Goal: Task Accomplishment & Management: Complete application form

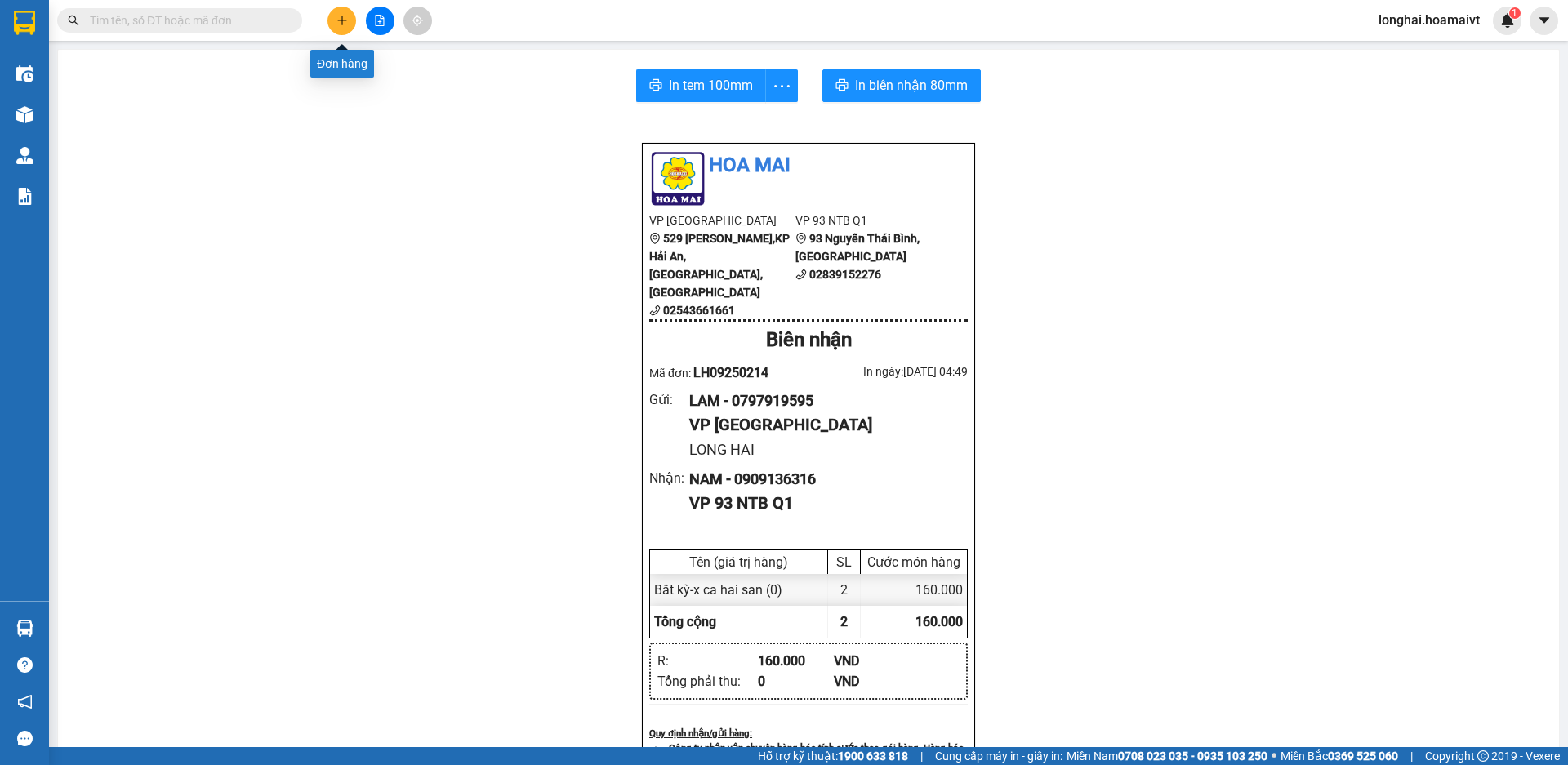
click at [346, 21] on icon "plus" at bounding box center [343, 21] width 12 height 12
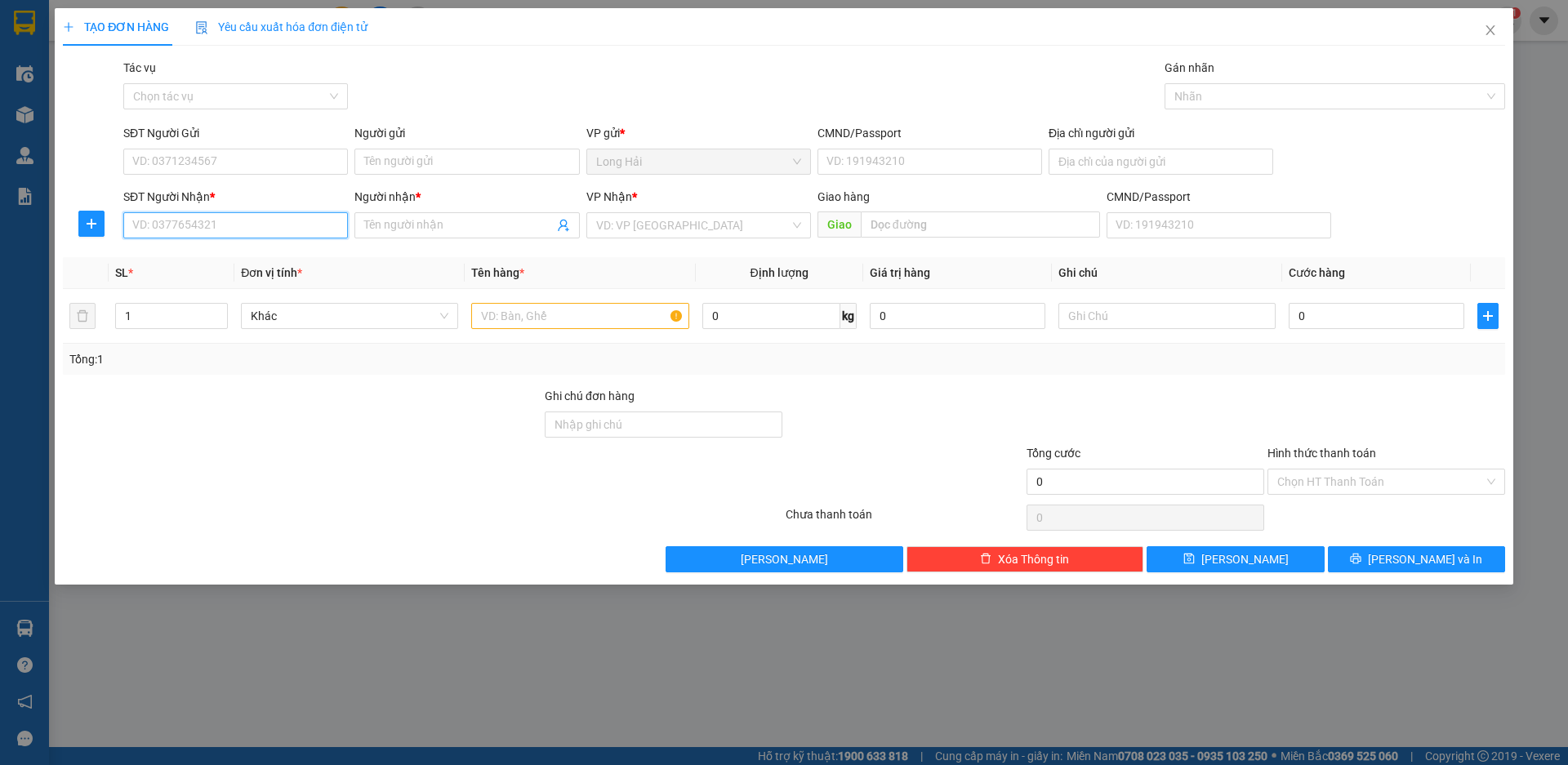
click at [255, 222] on input "SĐT Người Nhận *" at bounding box center [235, 226] width 224 height 26
type input "0812"
click at [192, 261] on div "0812318161 - Thanh" at bounding box center [235, 258] width 205 height 18
type input "LONG HAI"
type input "0812318161"
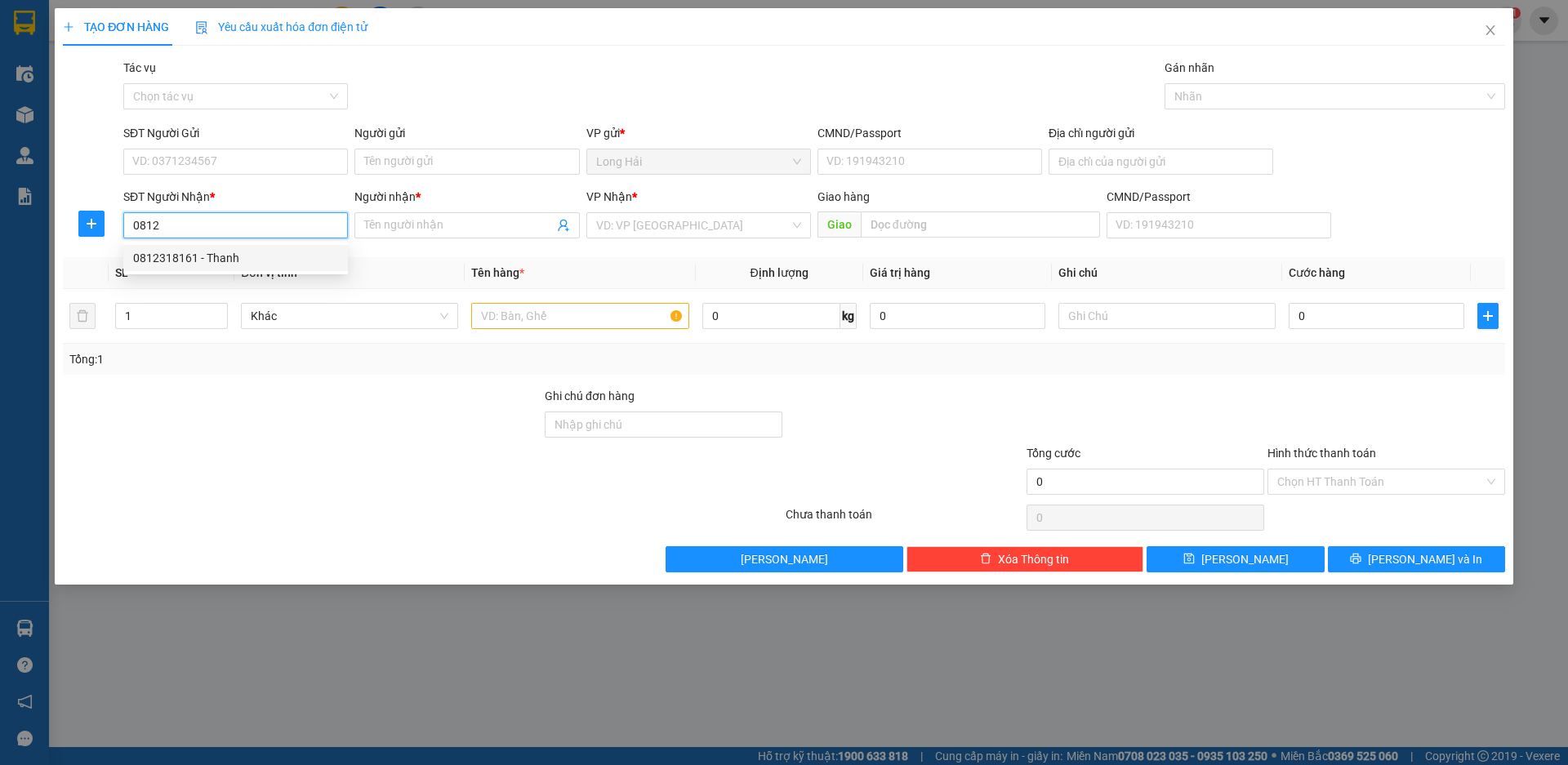
type input "[PERSON_NAME]"
type input "0812318161"
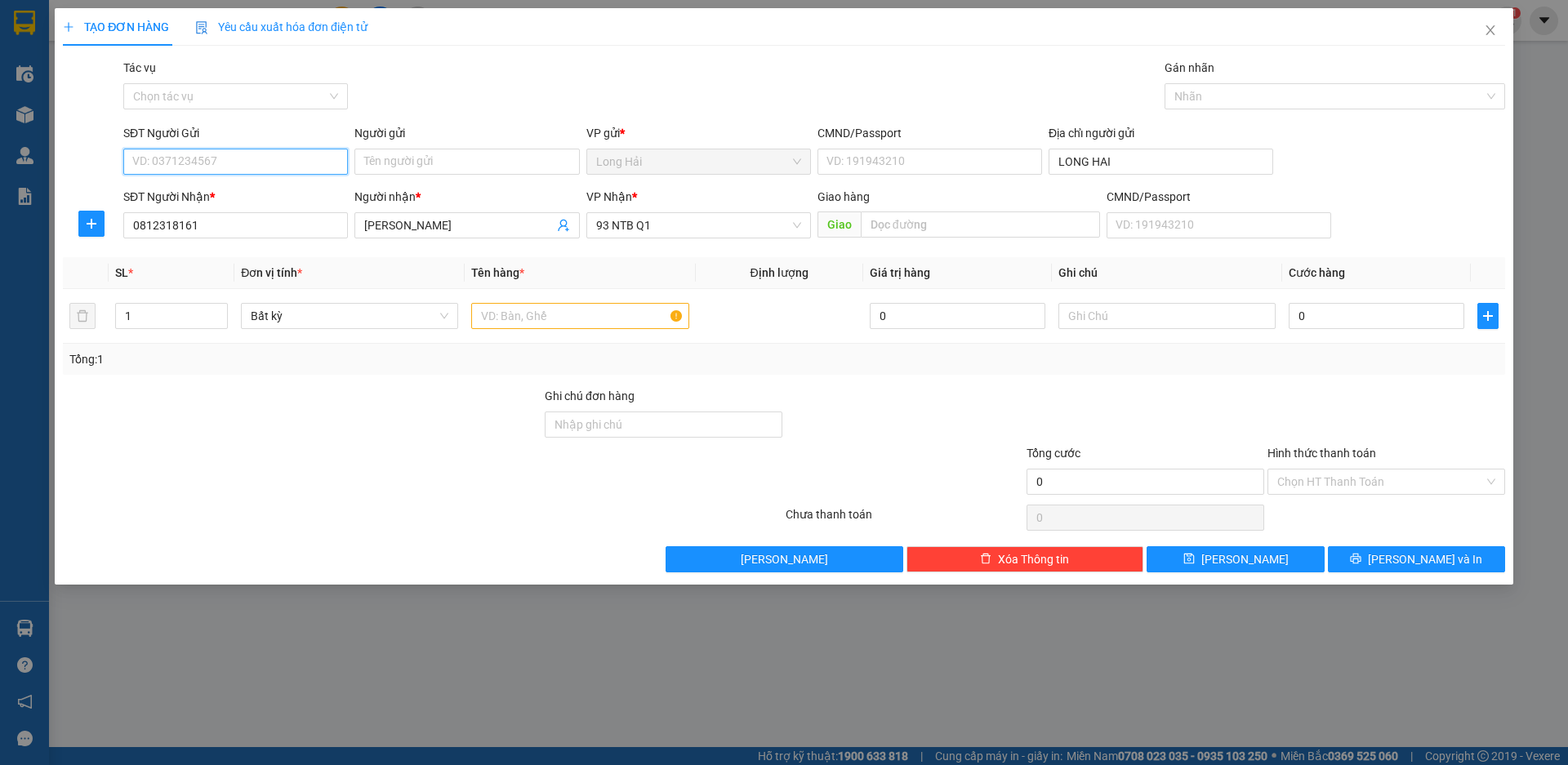
click at [199, 153] on input "SĐT Người Gửi" at bounding box center [235, 162] width 224 height 26
click at [202, 196] on div "0937506743 - [PERSON_NAME]" at bounding box center [235, 195] width 205 height 18
type input "0937506743"
type input "Hung"
type input "077085000067"
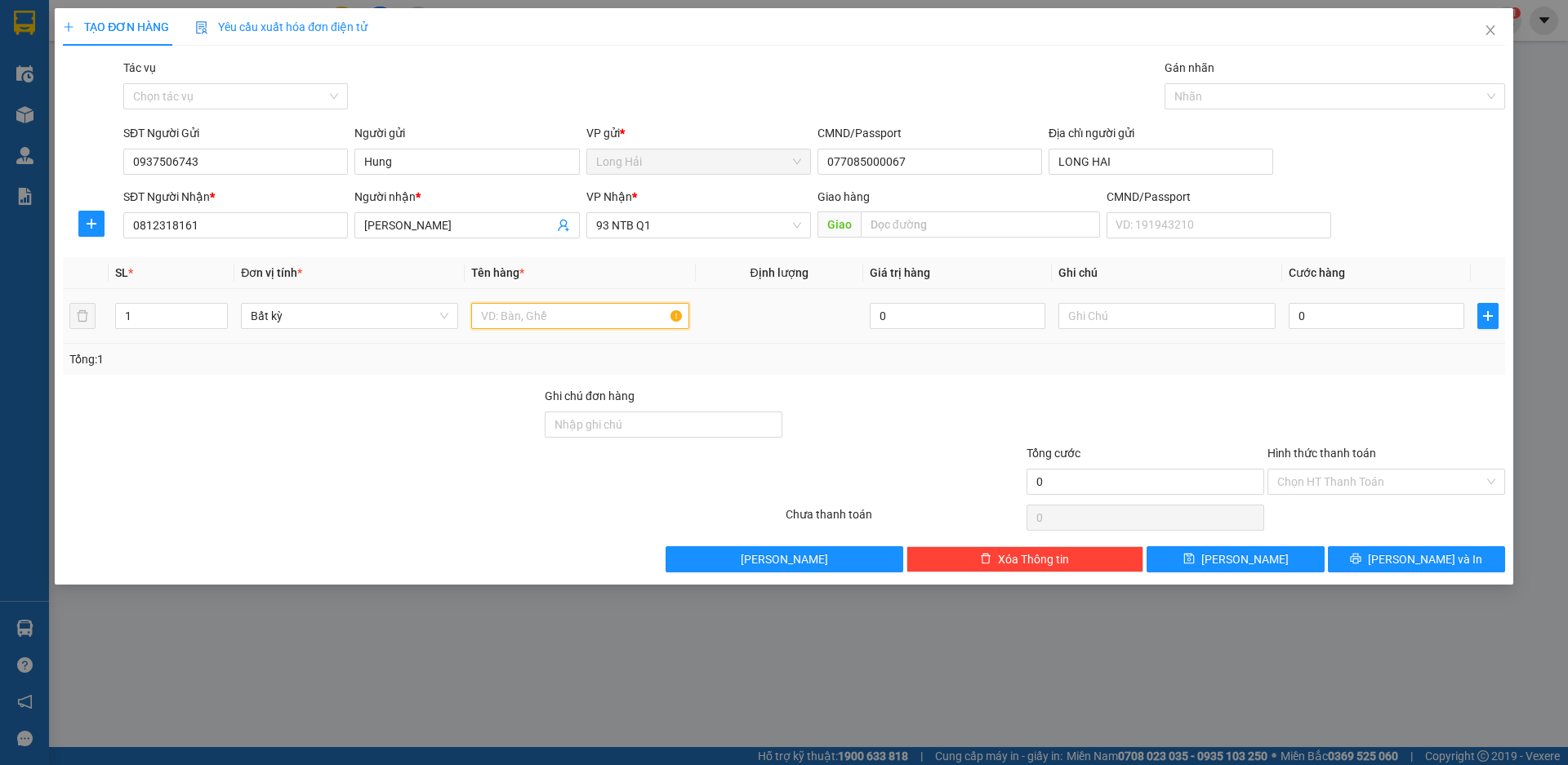
click at [517, 314] on input "text" at bounding box center [579, 316] width 217 height 26
type input "tiep xanh"
click at [1356, 322] on input "0" at bounding box center [1376, 316] width 176 height 26
type input "3"
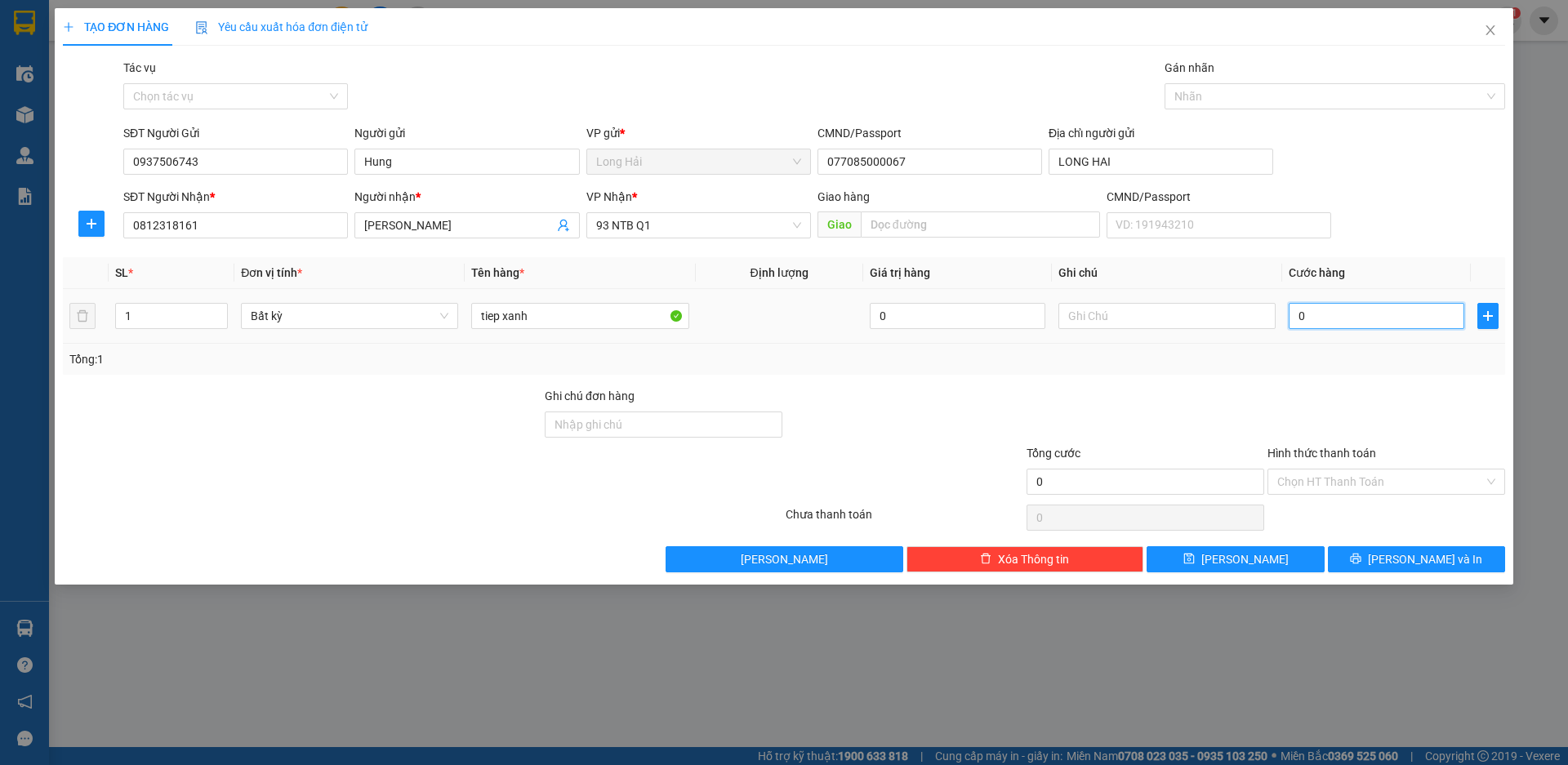
type input "3"
type input "30"
type input "30.000"
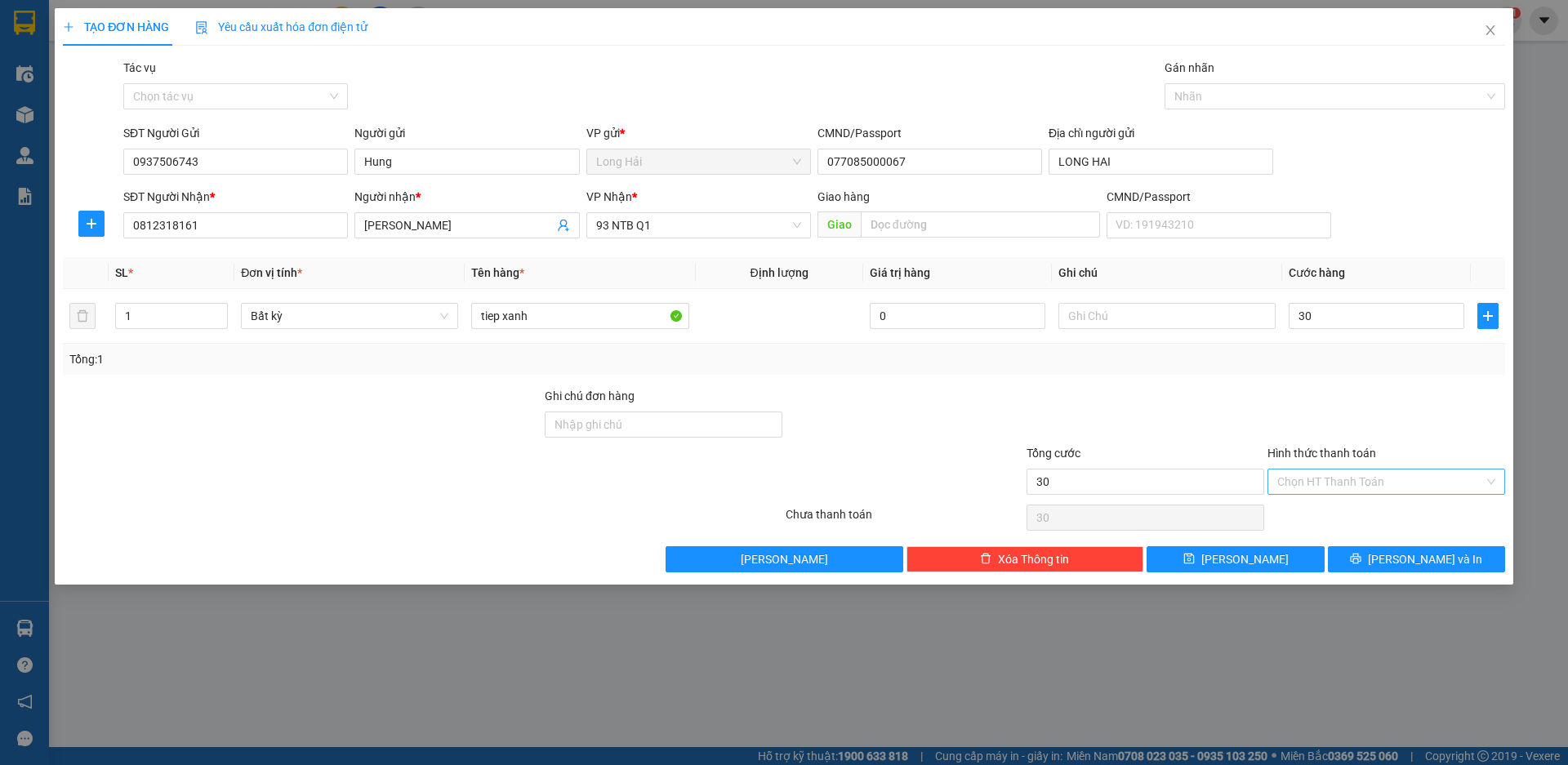
type input "30.000"
click at [1464, 485] on input "Hình thức thanh toán" at bounding box center [1380, 482] width 207 height 25
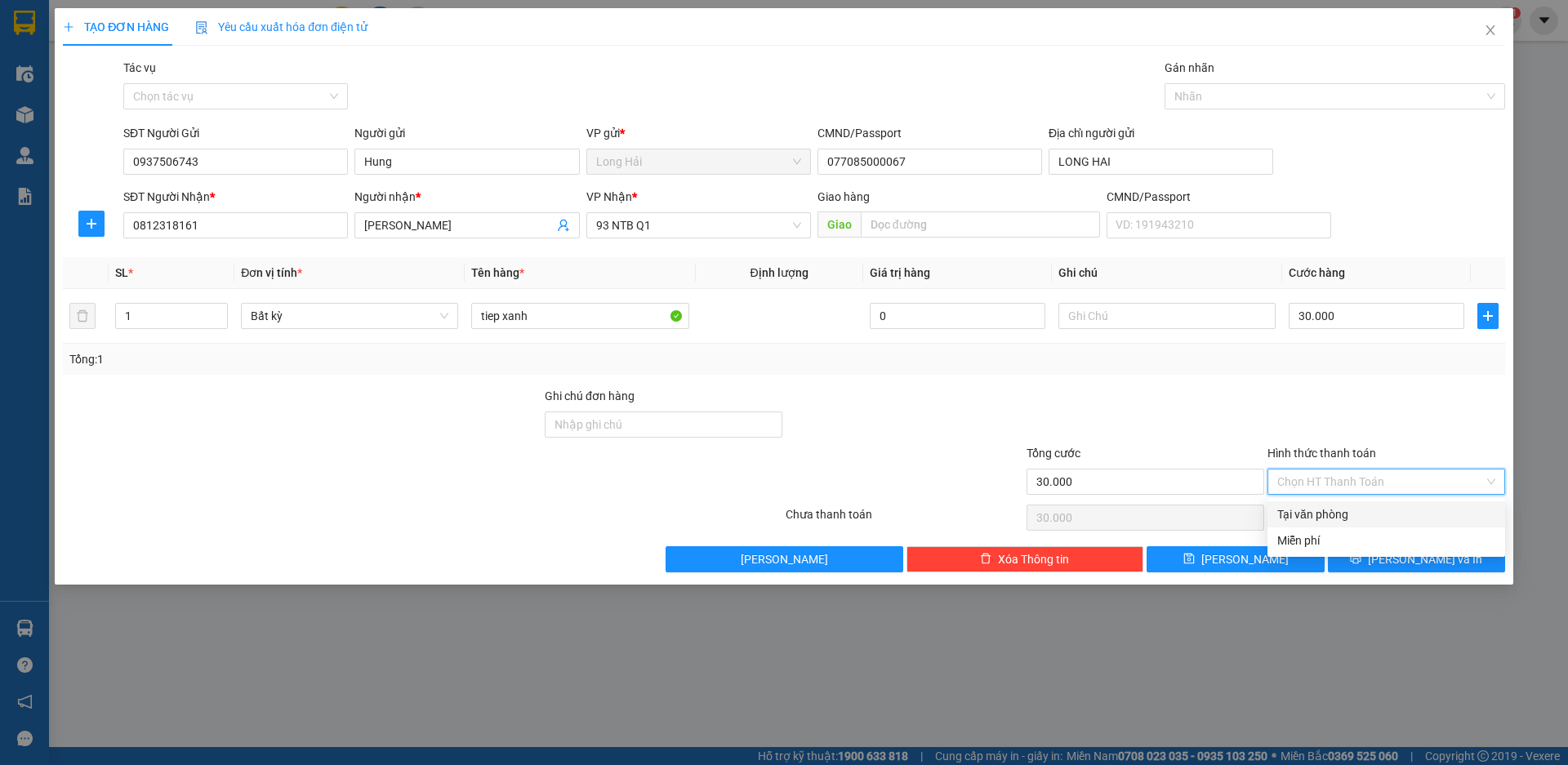
click at [1417, 509] on div "Tại văn phòng" at bounding box center [1386, 515] width 218 height 18
type input "0"
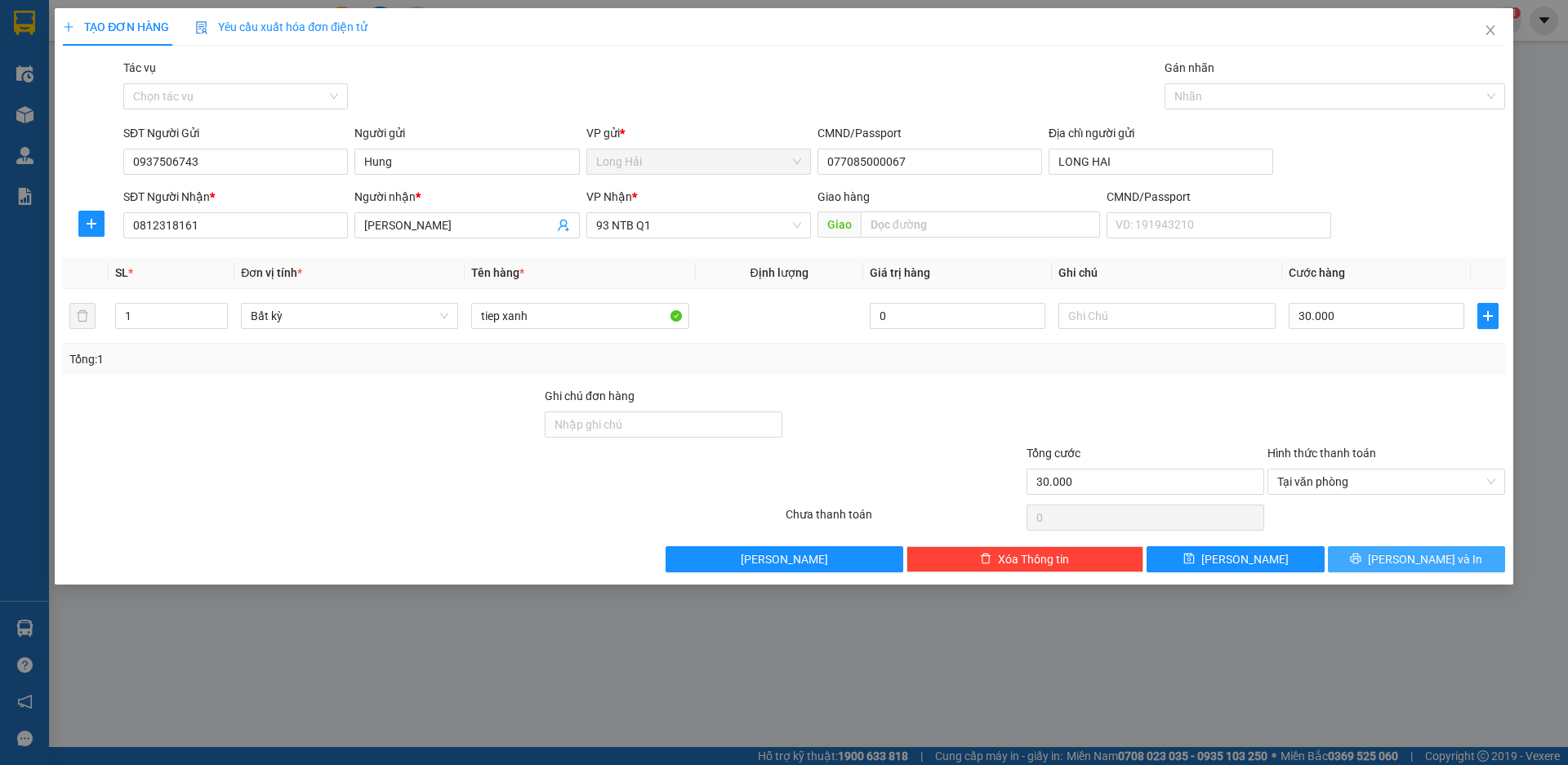
click at [1425, 563] on span "[PERSON_NAME] và In" at bounding box center [1424, 559] width 114 height 18
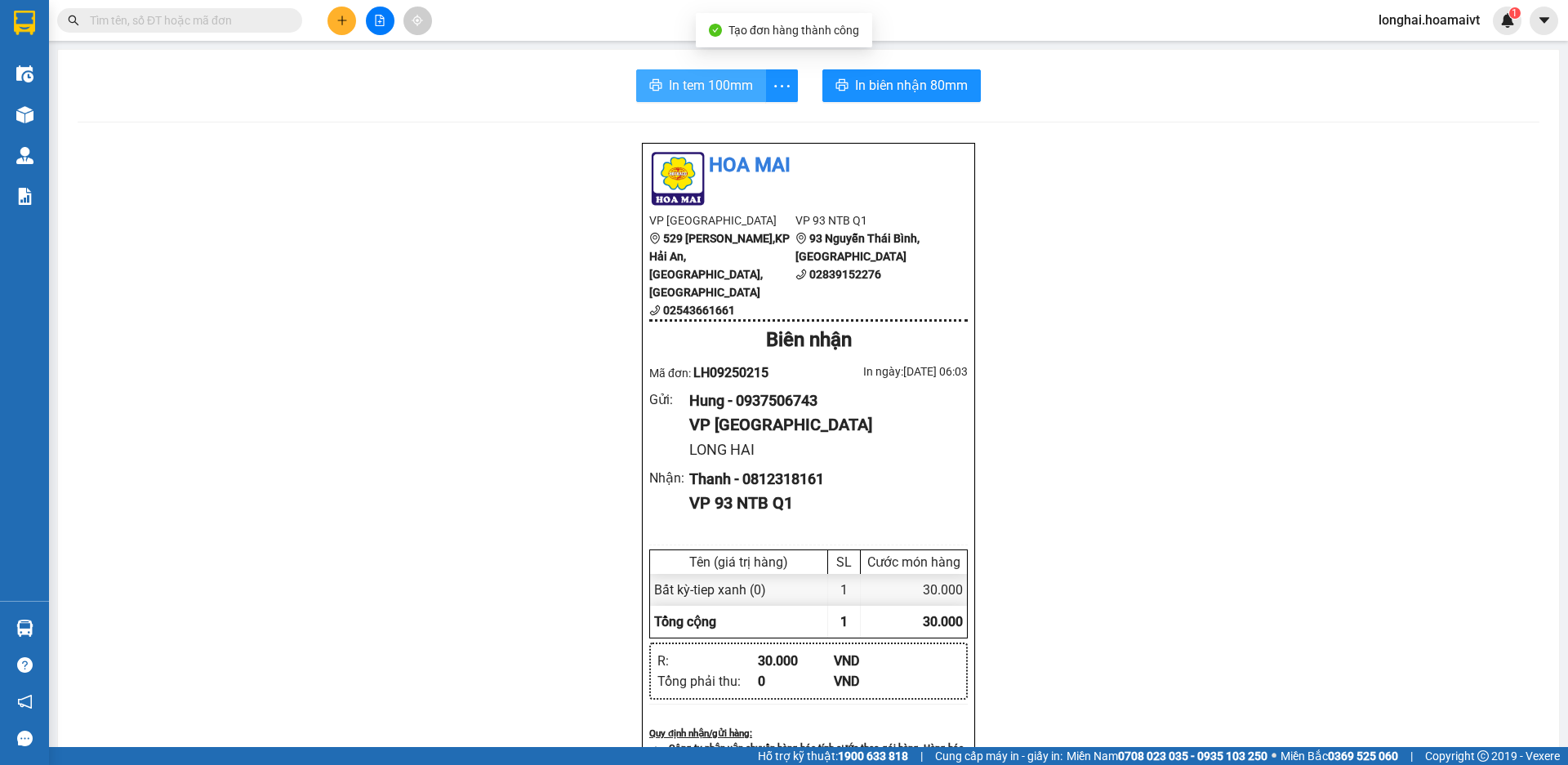
click at [687, 94] on span "In tem 100mm" at bounding box center [710, 85] width 84 height 21
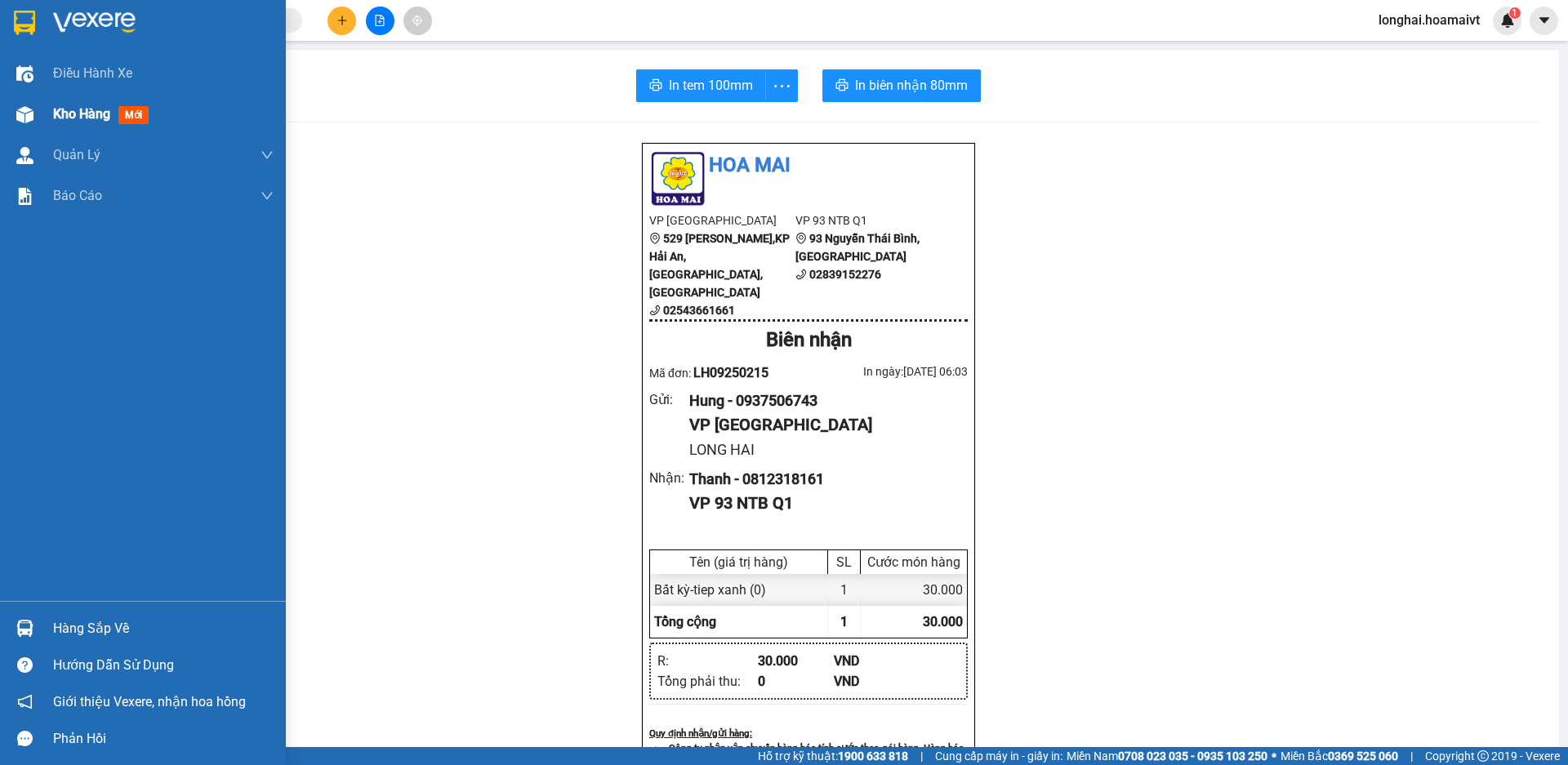
click at [127, 113] on span "mới" at bounding box center [133, 115] width 30 height 18
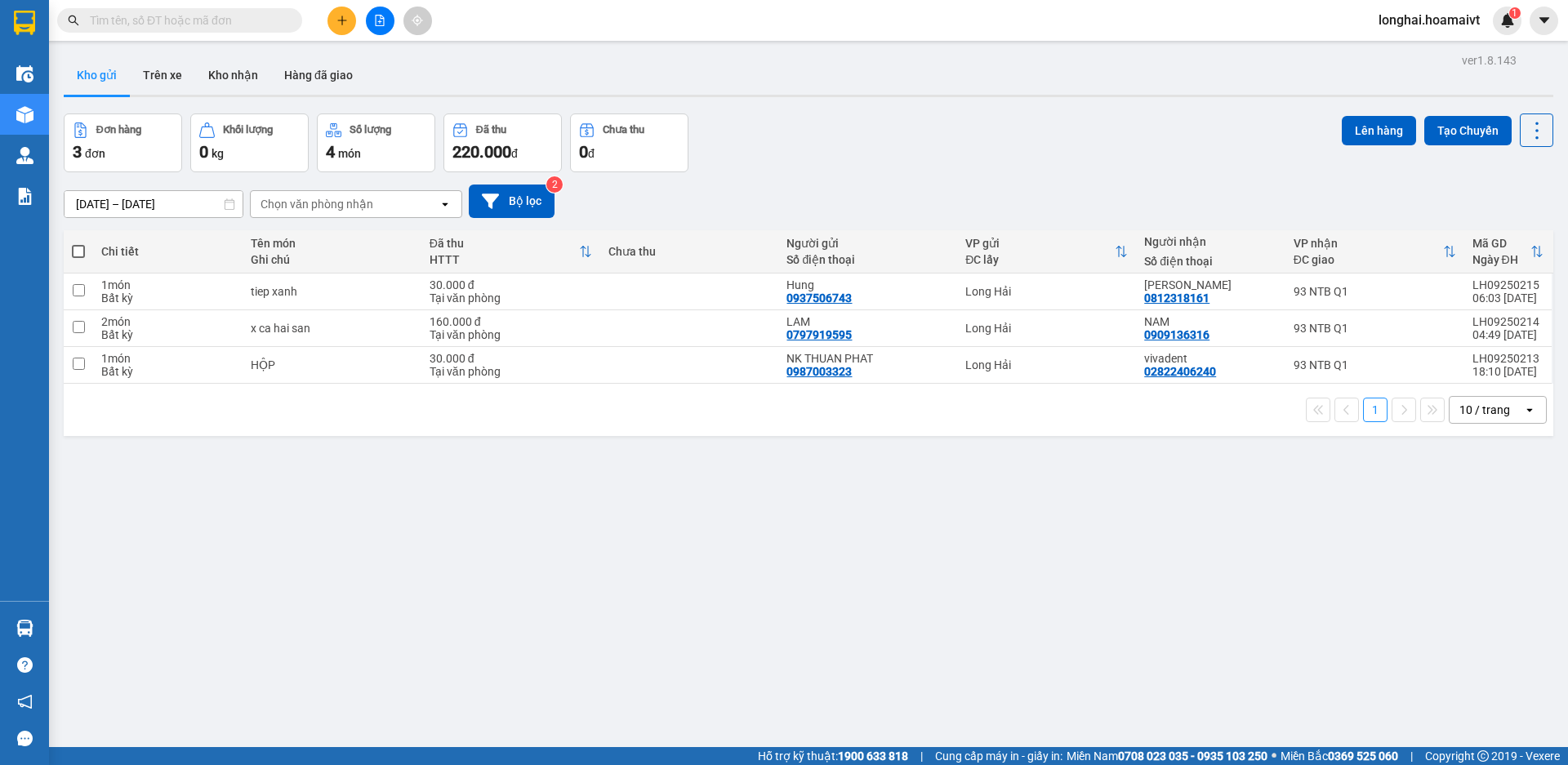
click at [78, 251] on span at bounding box center [77, 251] width 13 height 13
click at [78, 243] on input "checkbox" at bounding box center [78, 243] width 0 height 0
checkbox input "true"
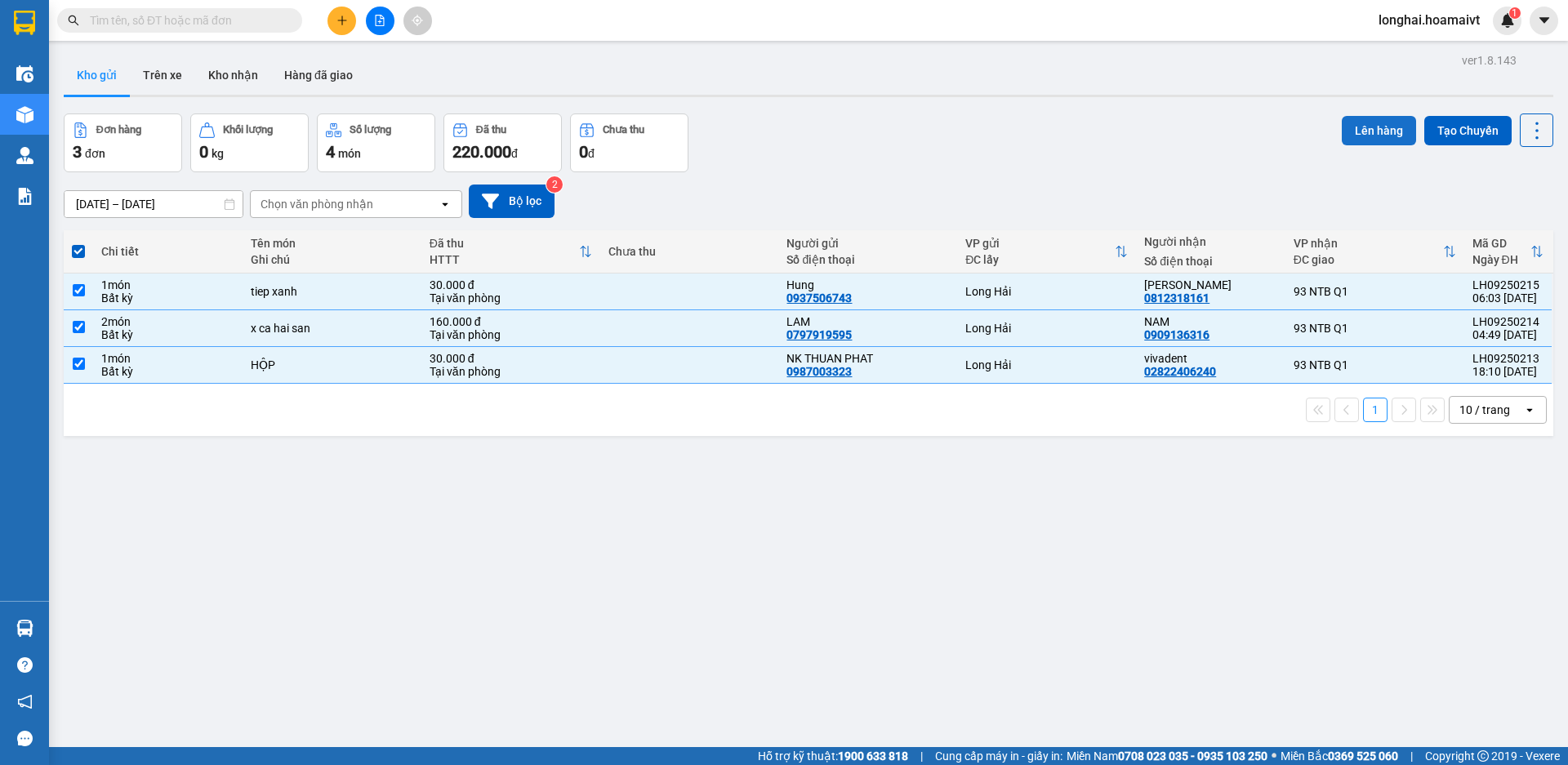
click at [1371, 125] on button "Lên hàng" at bounding box center [1378, 131] width 74 height 30
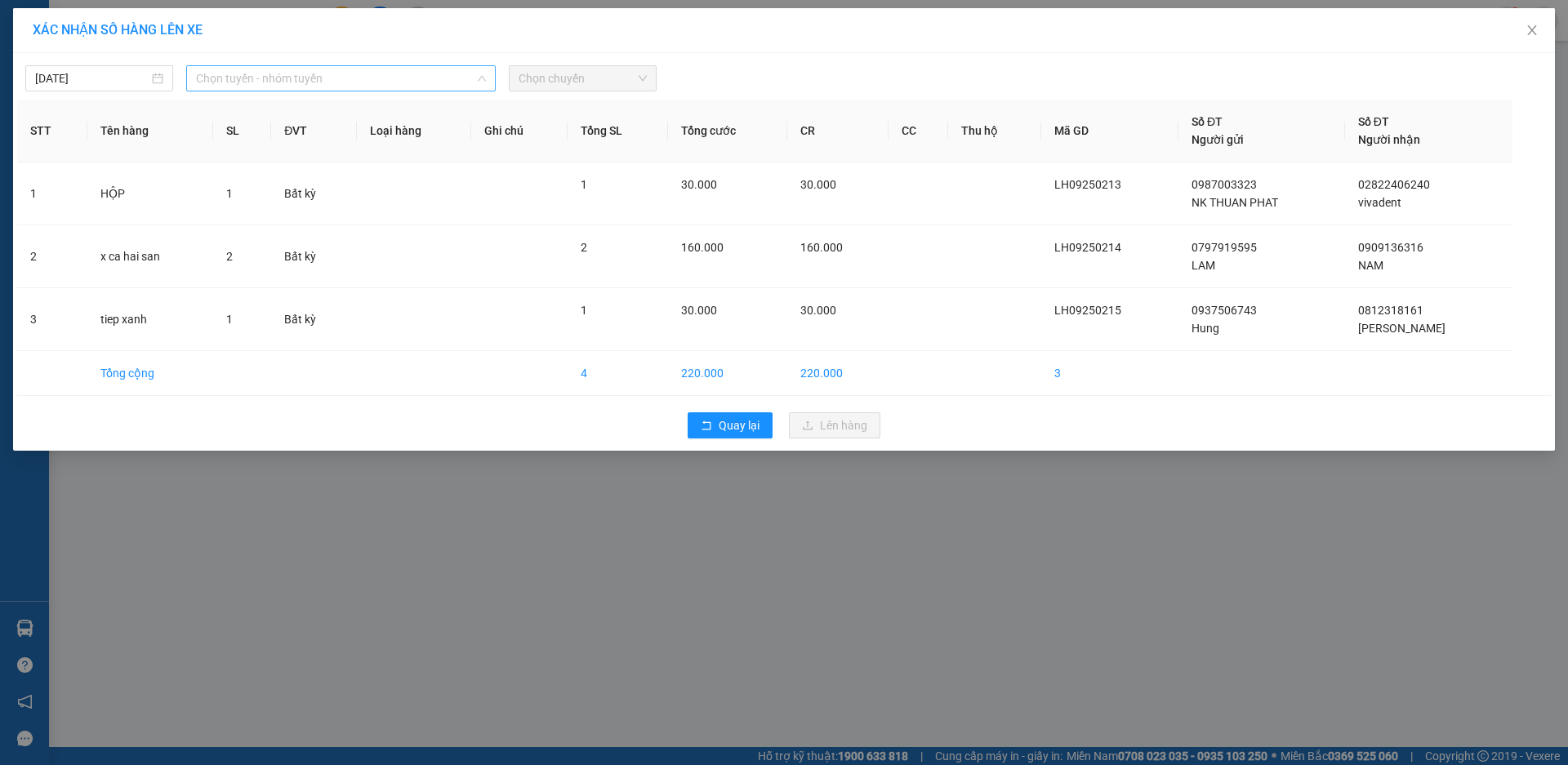
click at [441, 80] on span "Chọn tuyến - nhóm tuyến" at bounding box center [341, 78] width 290 height 25
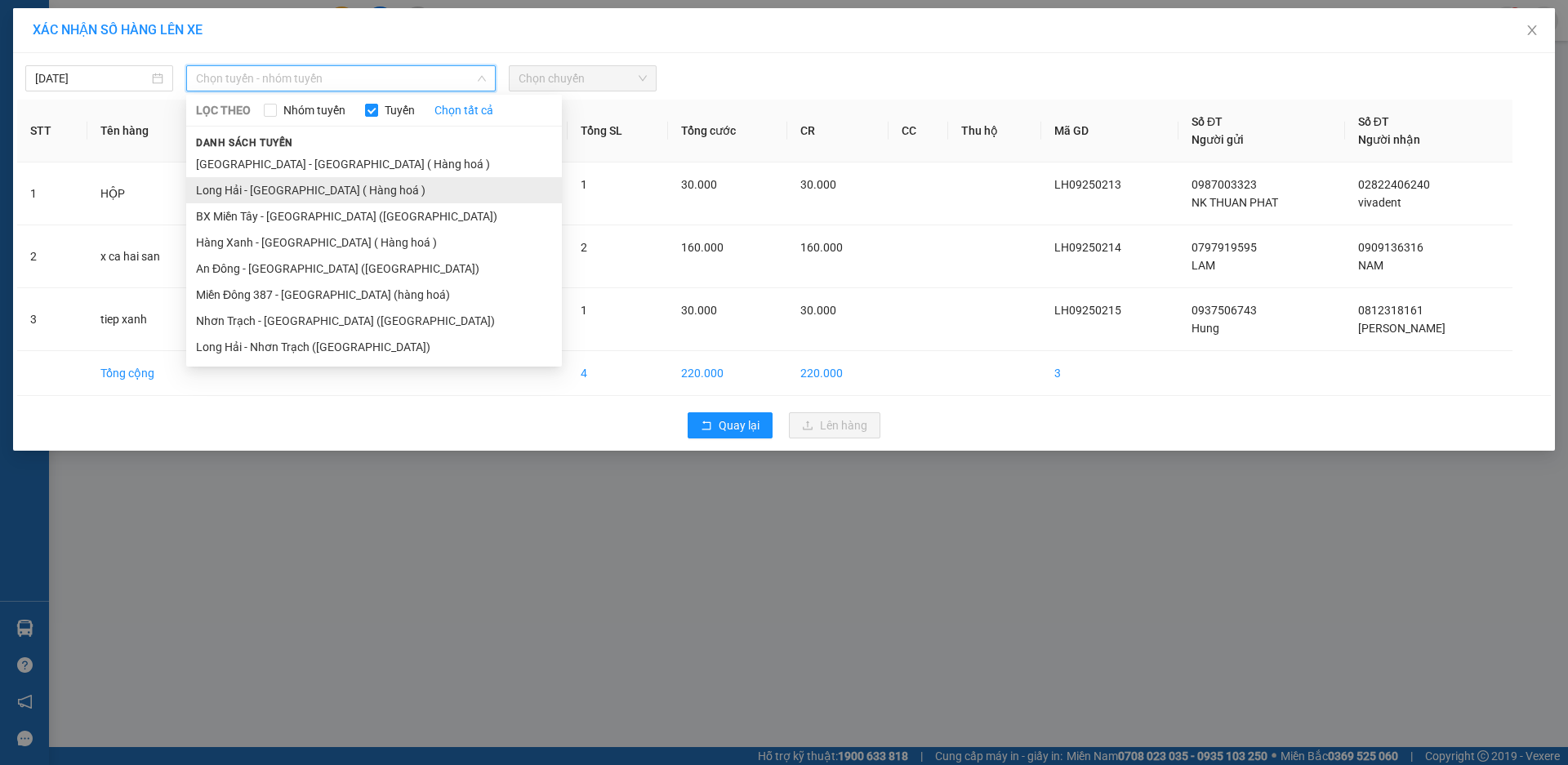
click at [215, 191] on li "Long Hải - [GEOGRAPHIC_DATA] ( Hàng hoá )" at bounding box center [373, 190] width 375 height 26
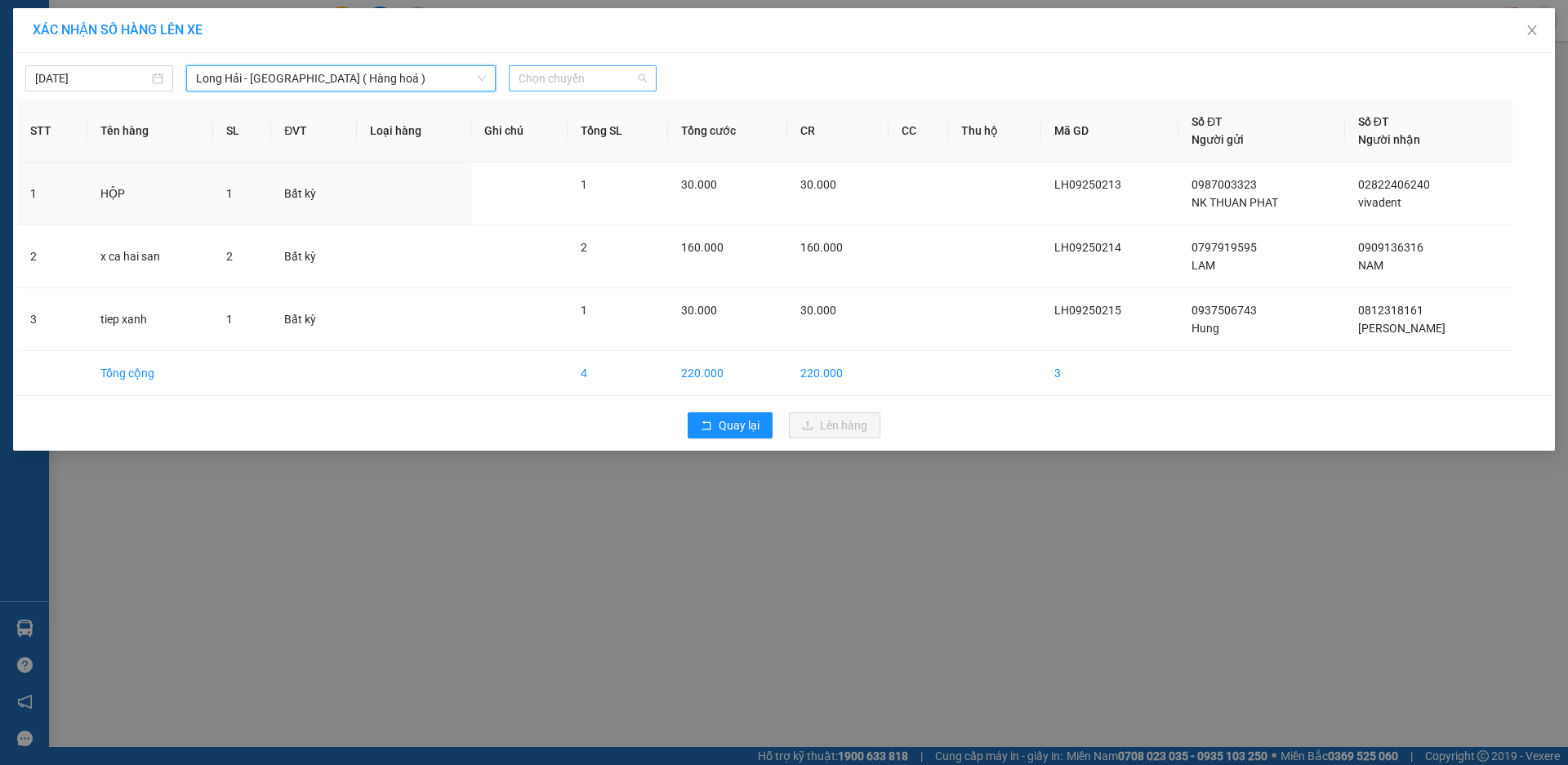
click at [634, 79] on span "Chọn chuyến" at bounding box center [582, 78] width 128 height 25
type input "05"
click at [597, 135] on div "Thêm chuyến " 05:00 "" at bounding box center [595, 138] width 174 height 28
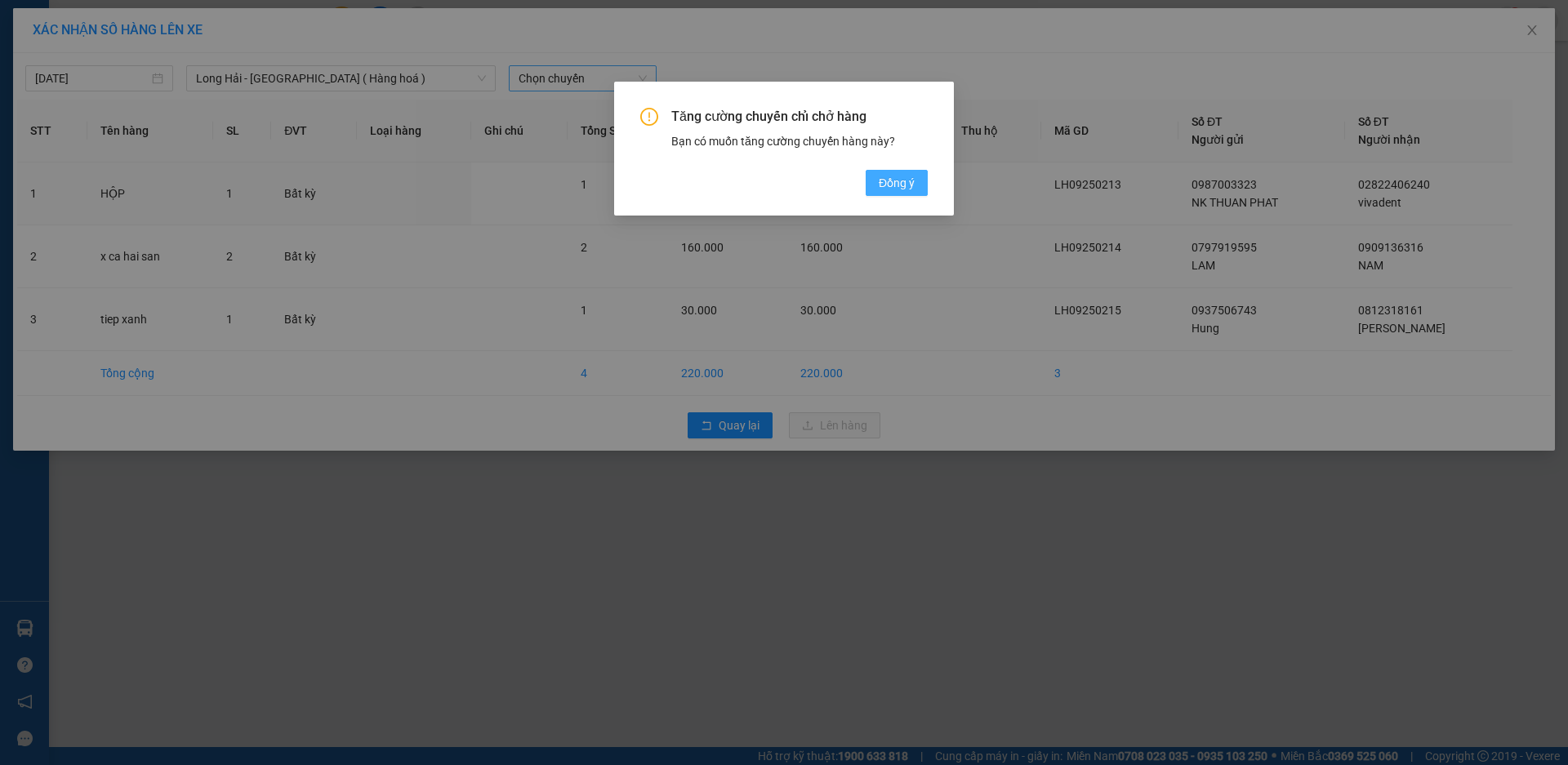
click at [903, 186] on span "Đồng ý" at bounding box center [897, 183] width 36 height 18
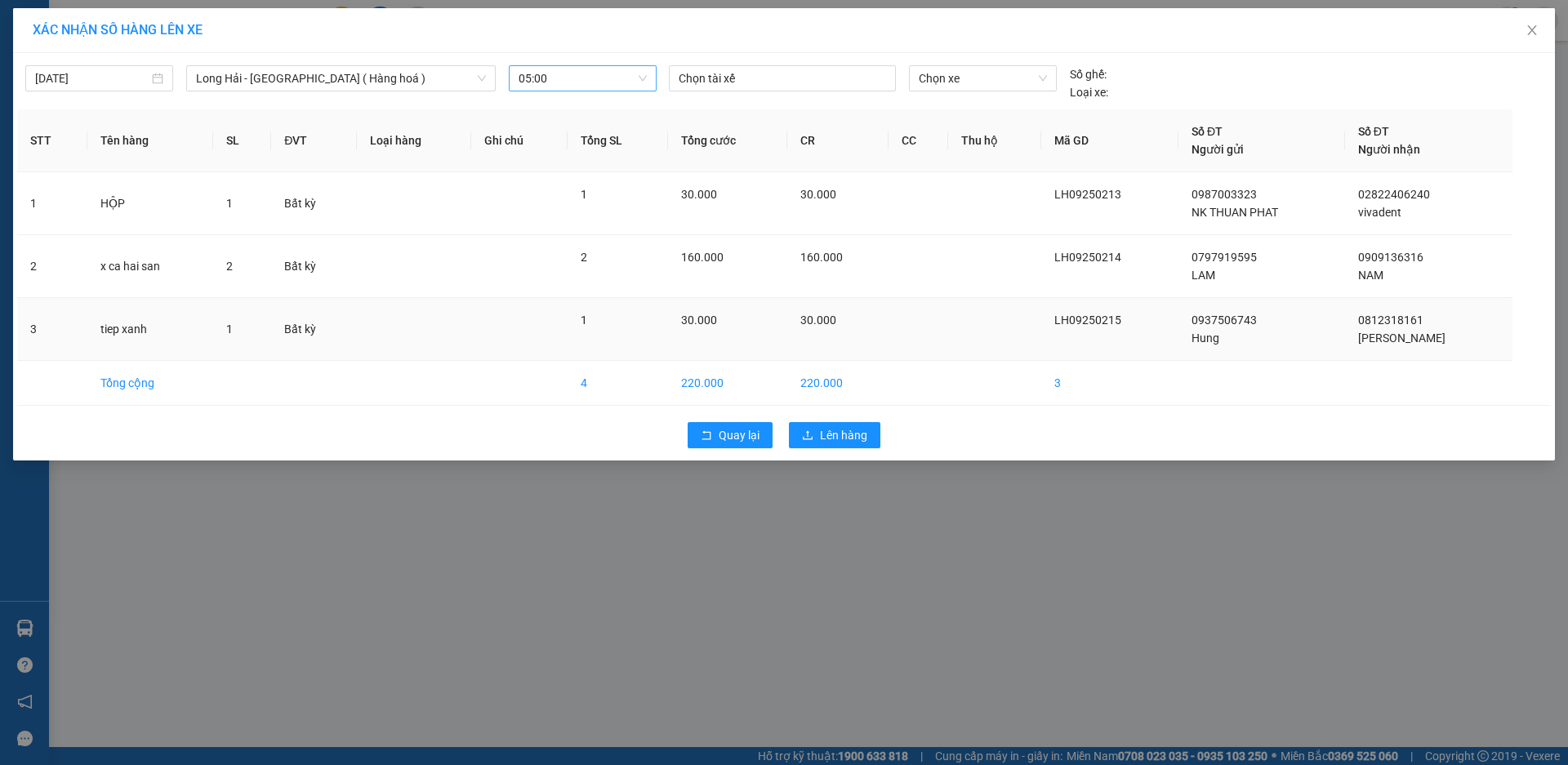
click at [65, 328] on td "3" at bounding box center [52, 329] width 71 height 63
click at [62, 273] on td "2" at bounding box center [52, 266] width 71 height 63
click at [1532, 25] on icon "close" at bounding box center [1531, 30] width 13 height 13
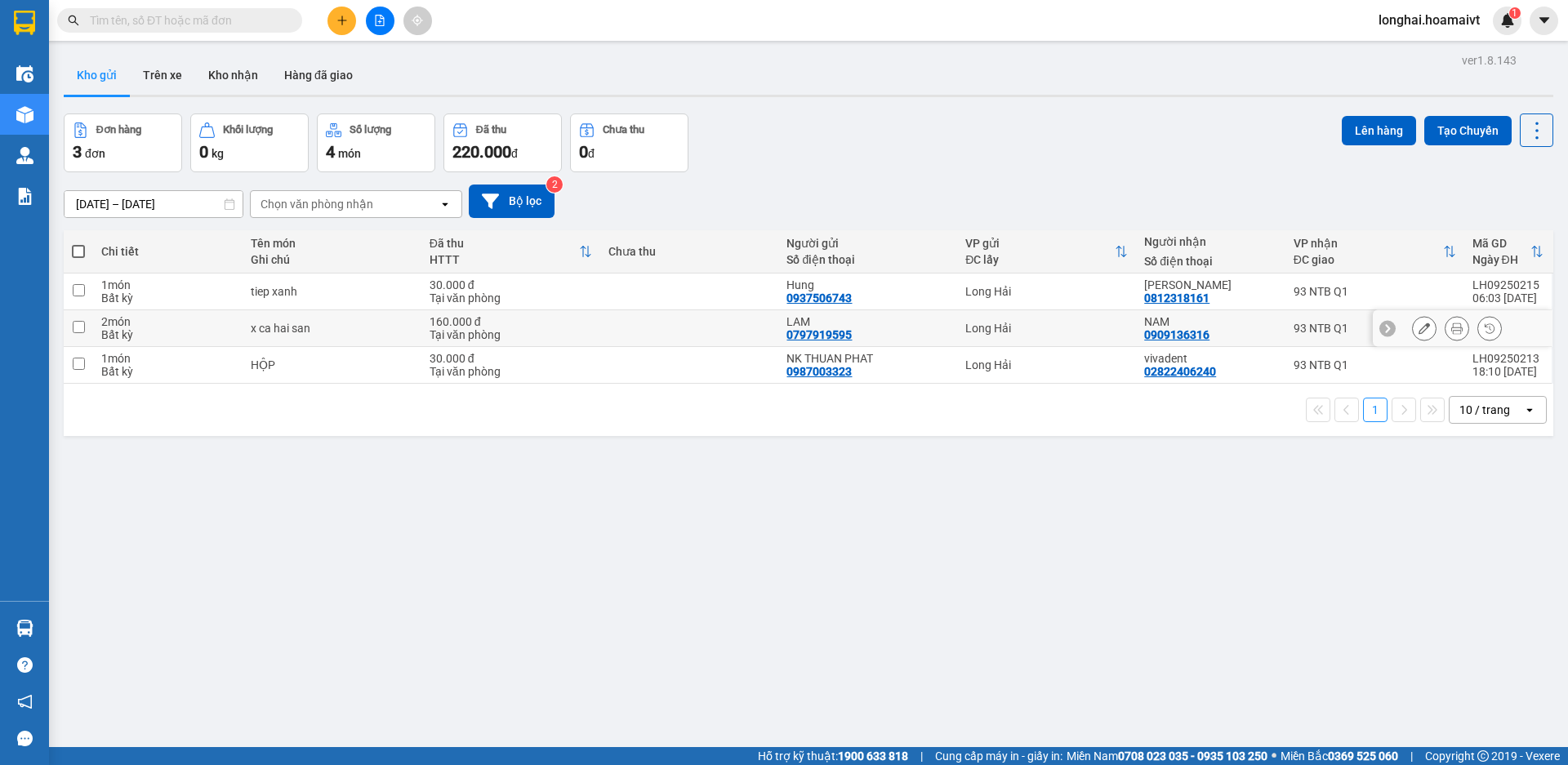
click at [79, 325] on input "checkbox" at bounding box center [78, 327] width 12 height 12
checkbox input "true"
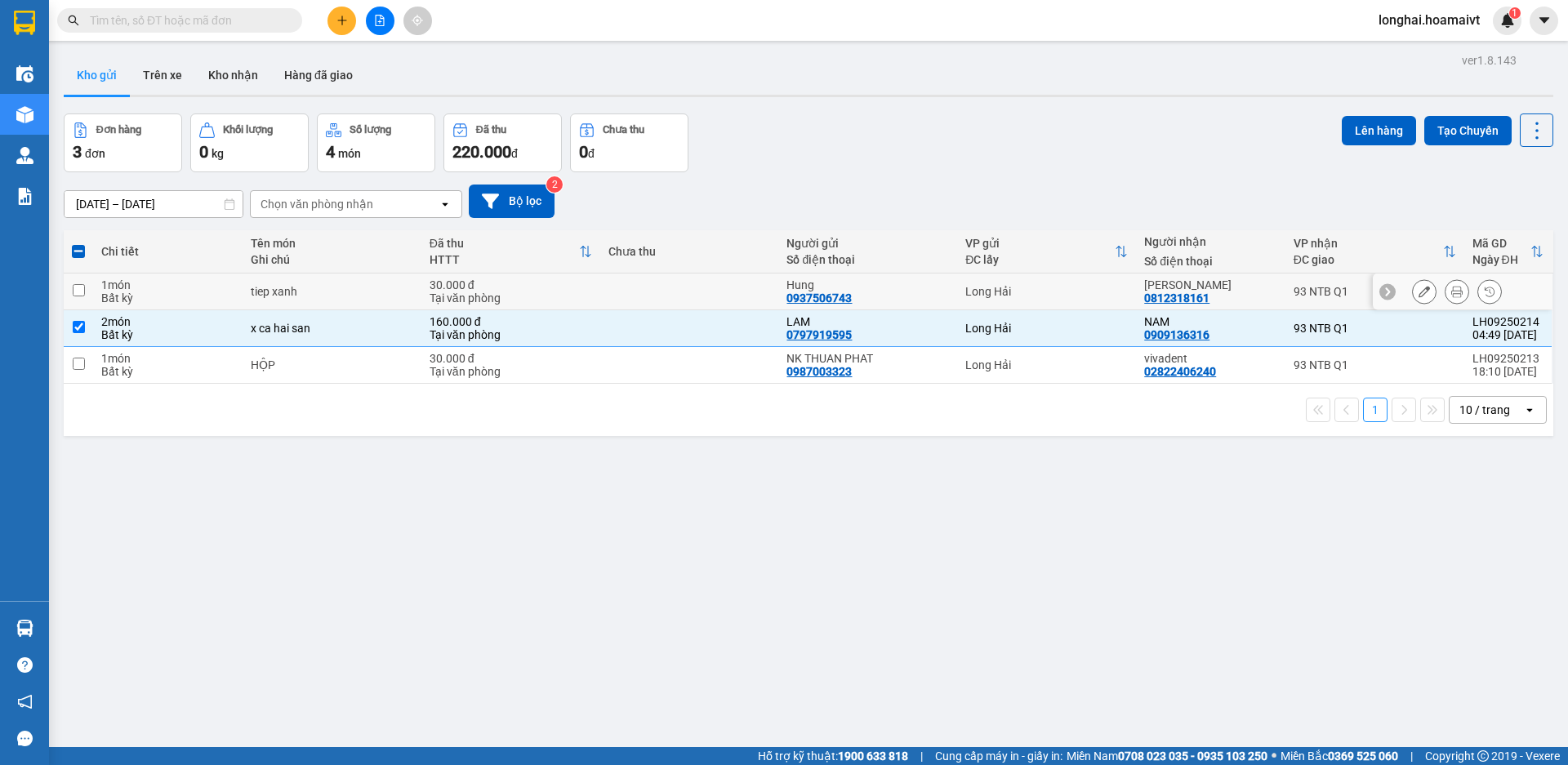
click at [79, 287] on input "checkbox" at bounding box center [78, 290] width 12 height 12
checkbox input "true"
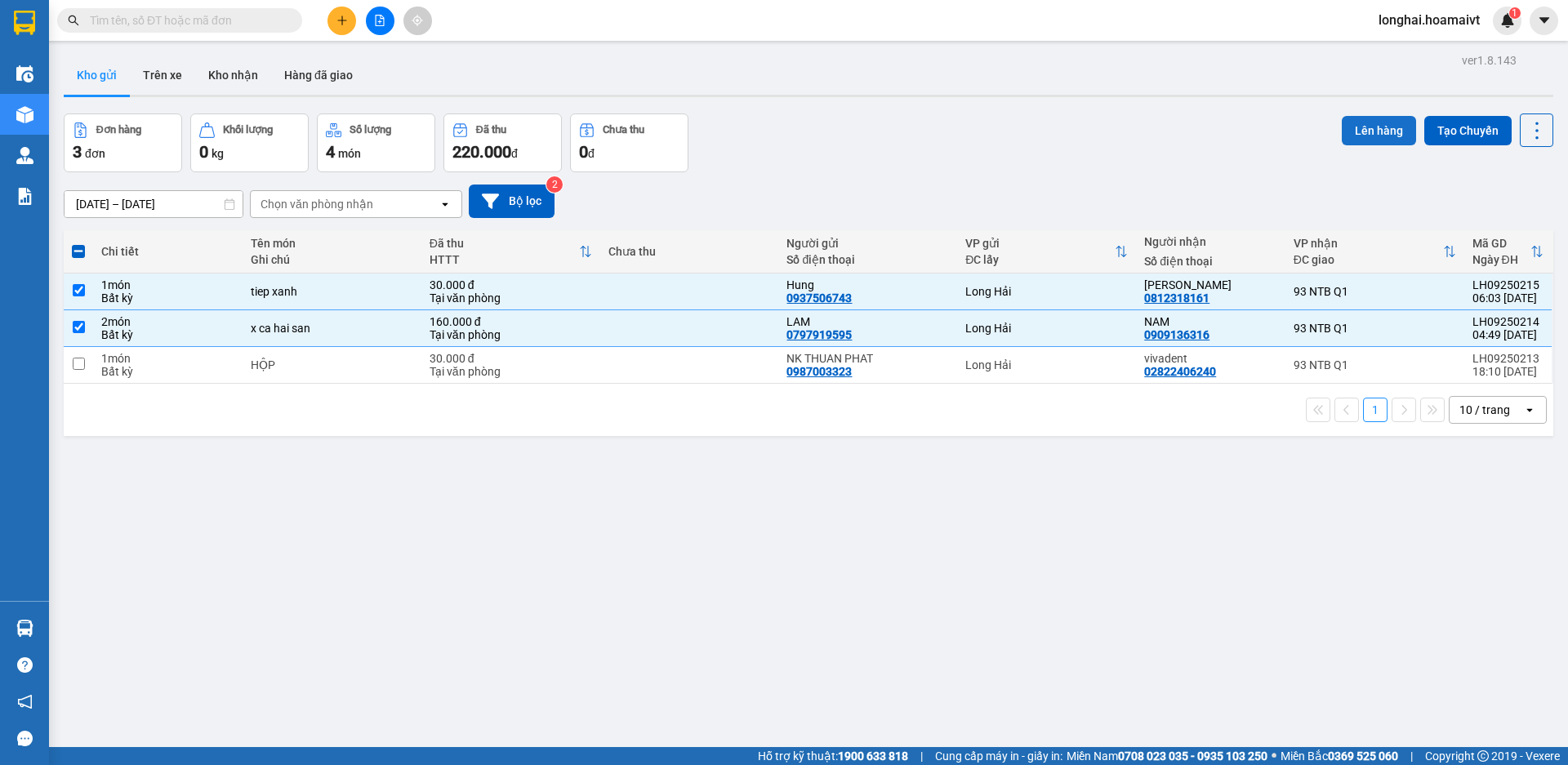
click at [1357, 122] on button "Lên hàng" at bounding box center [1378, 131] width 74 height 30
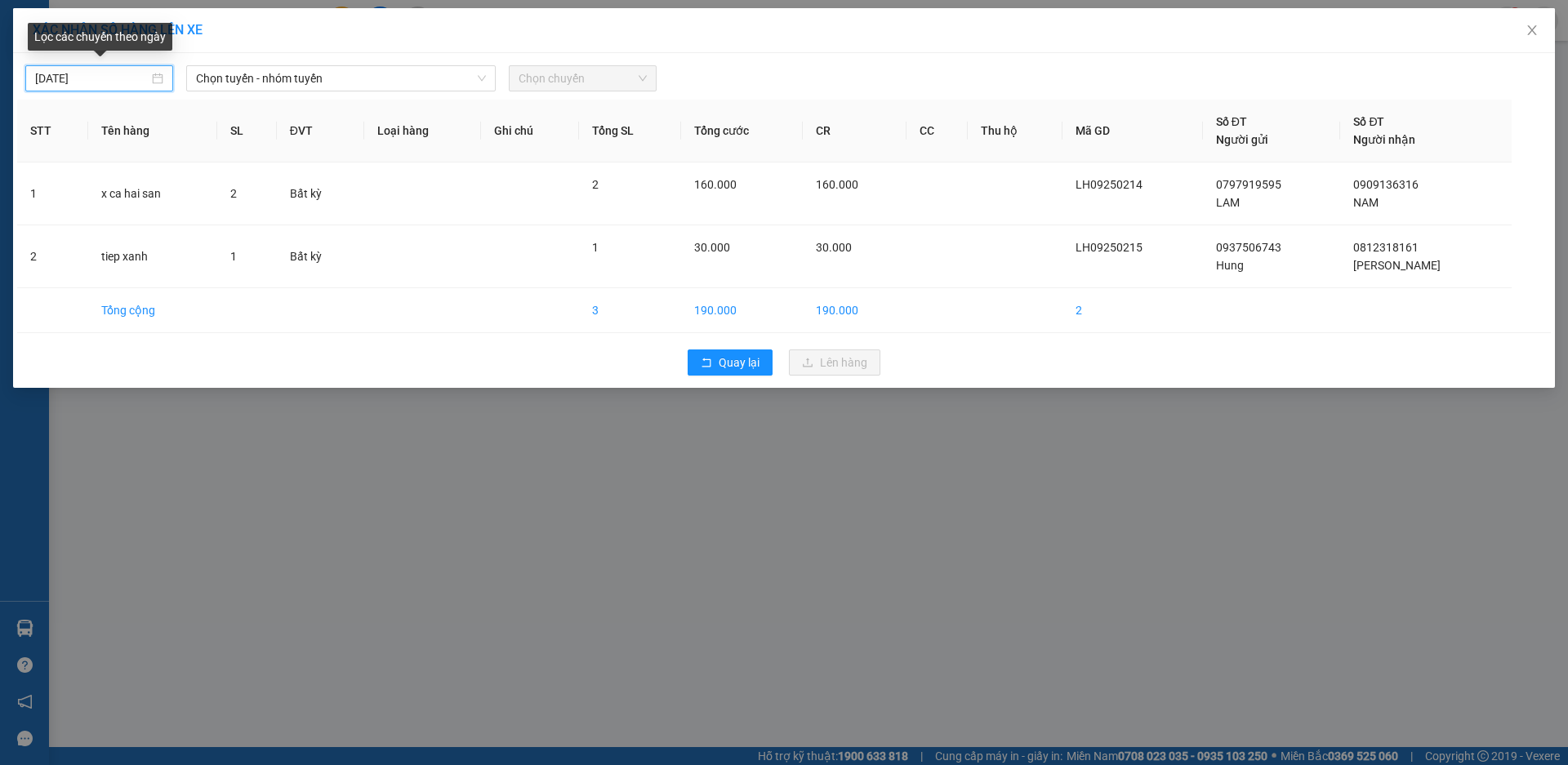
click at [48, 75] on input "[DATE]" at bounding box center [91, 78] width 113 height 18
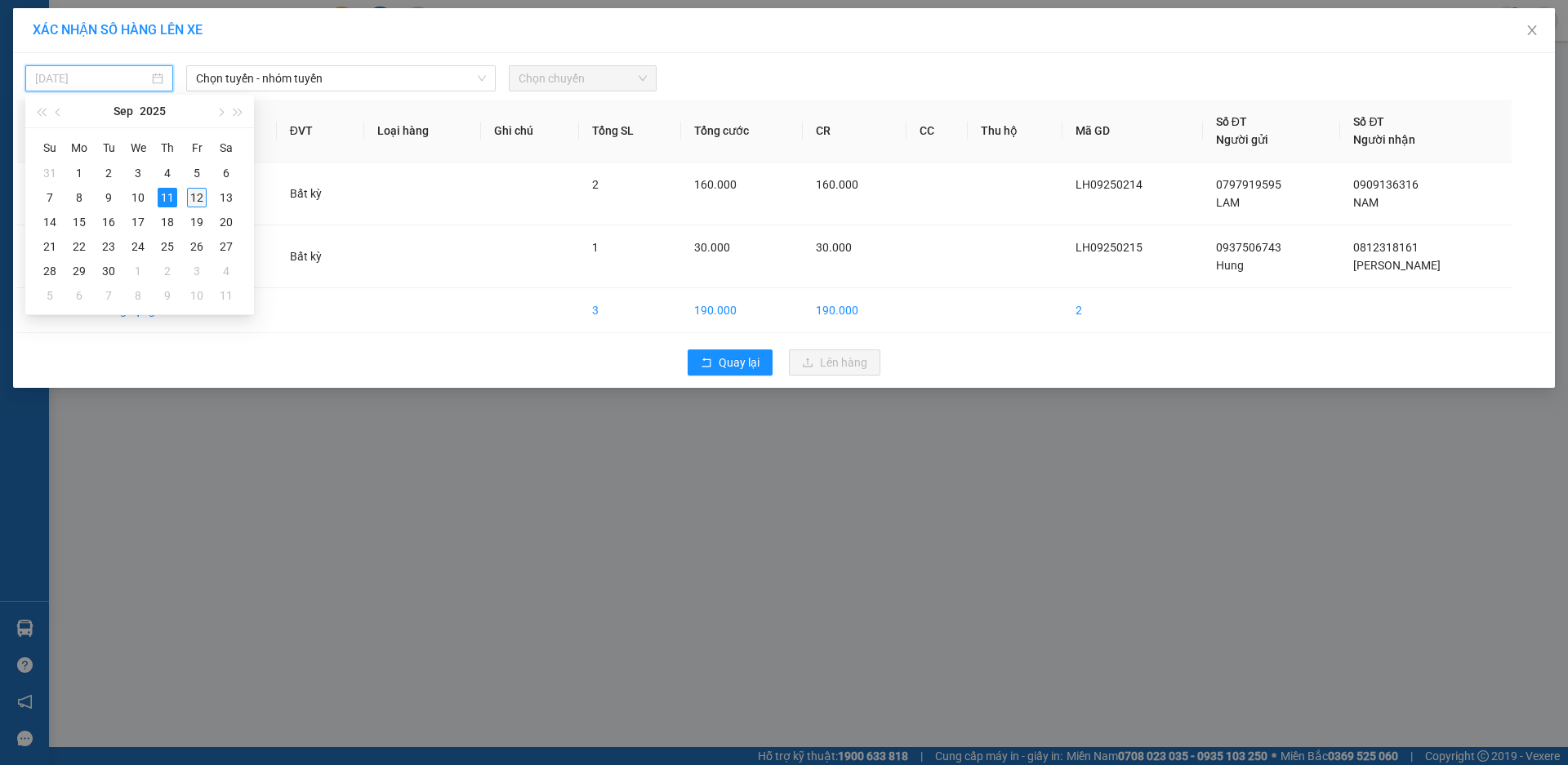
click at [198, 195] on div "12" at bounding box center [197, 198] width 20 height 20
type input "[DATE]"
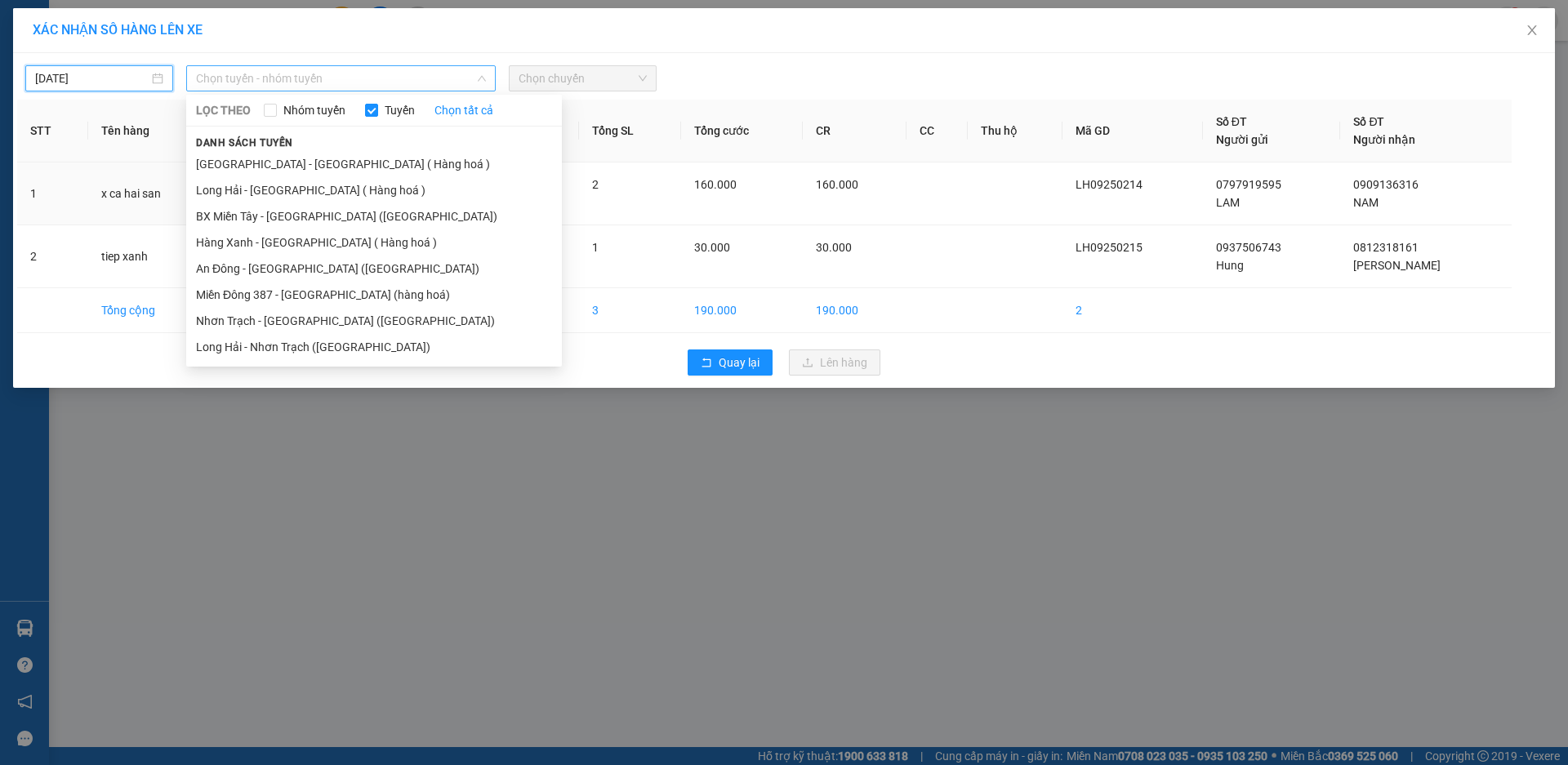
click at [445, 77] on span "Chọn tuyến - nhóm tuyến" at bounding box center [341, 78] width 290 height 25
click at [256, 190] on li "Long Hải - [GEOGRAPHIC_DATA] ( Hàng hoá )" at bounding box center [373, 190] width 375 height 26
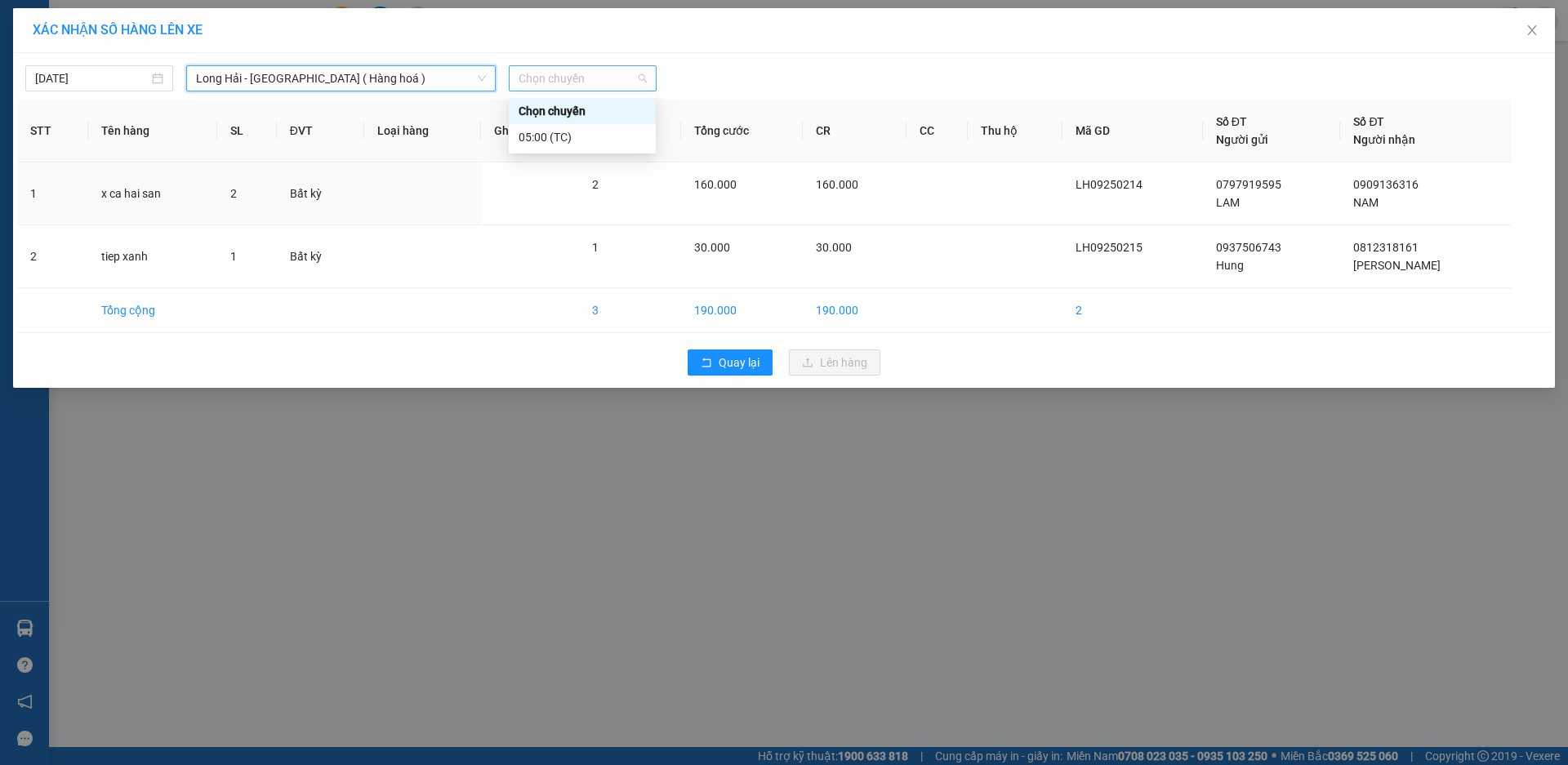
click at [568, 75] on span "Chọn chuyến" at bounding box center [582, 78] width 128 height 25
click at [538, 133] on div "05:00 (TC)" at bounding box center [582, 137] width 127 height 18
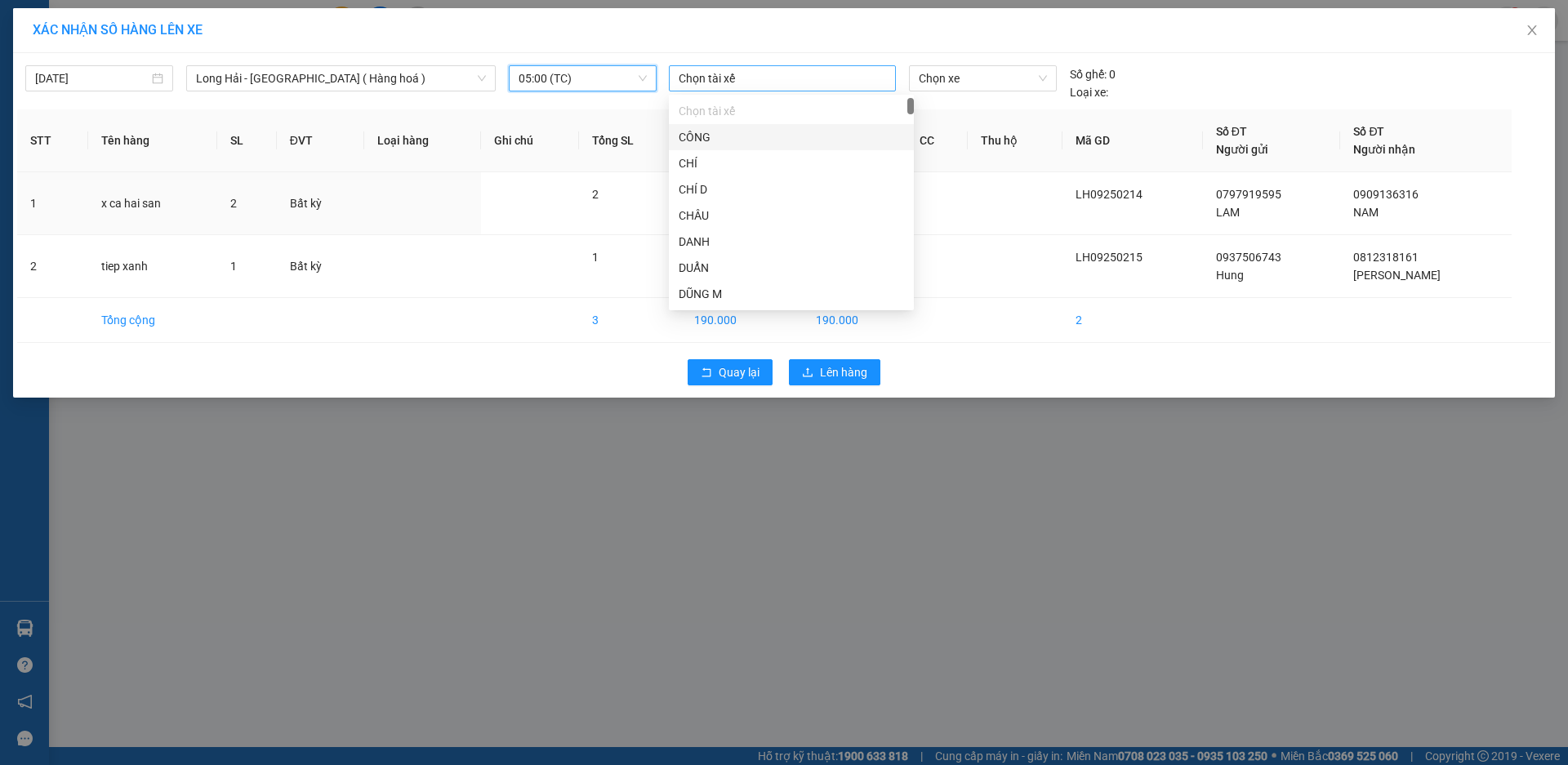
click at [770, 78] on div at bounding box center [783, 78] width 218 height 20
type input "loc"
click at [724, 159] on div "LỘC LH" at bounding box center [790, 163] width 225 height 18
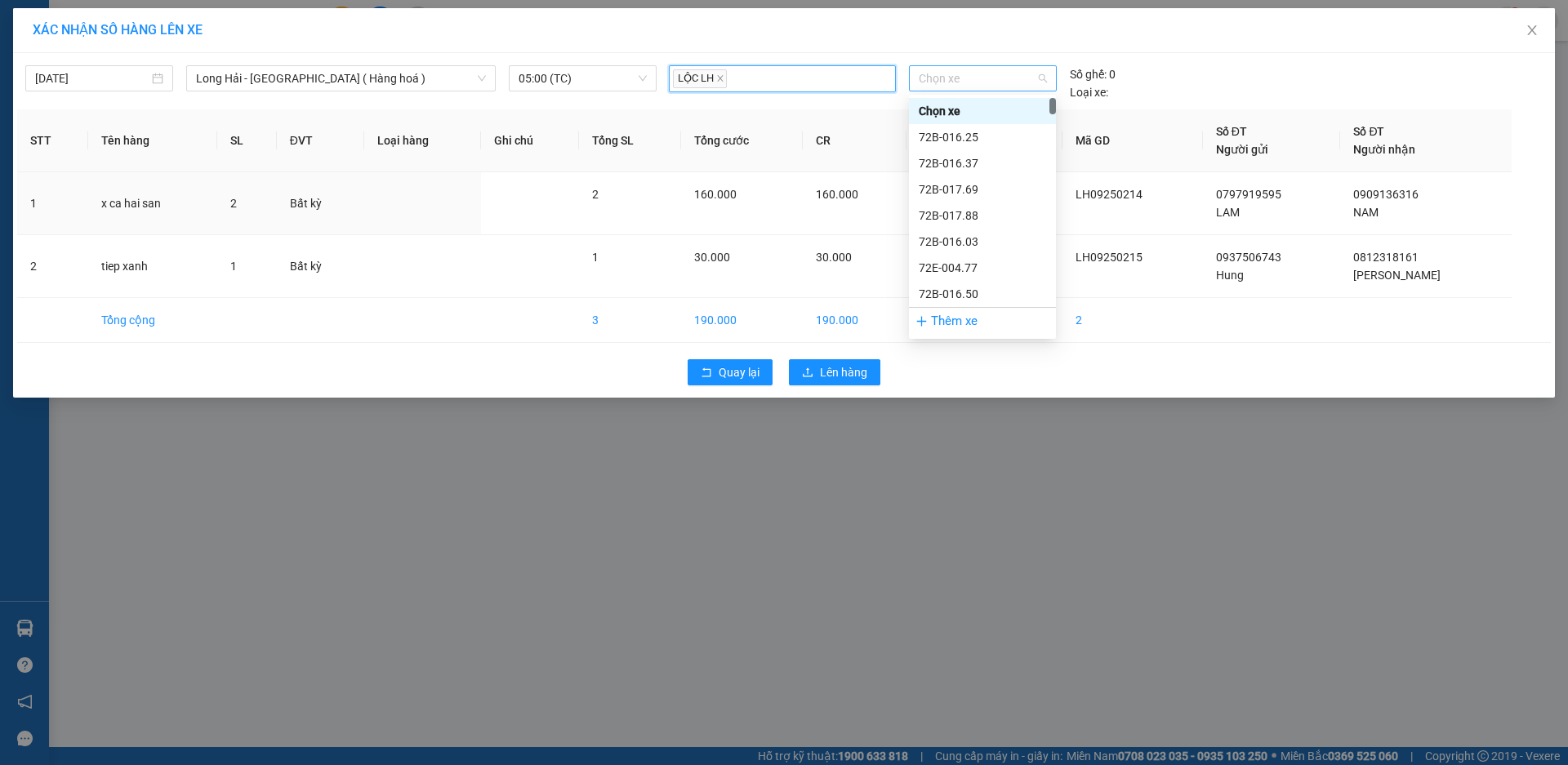
click at [1011, 77] on span "Chọn xe" at bounding box center [982, 78] width 127 height 25
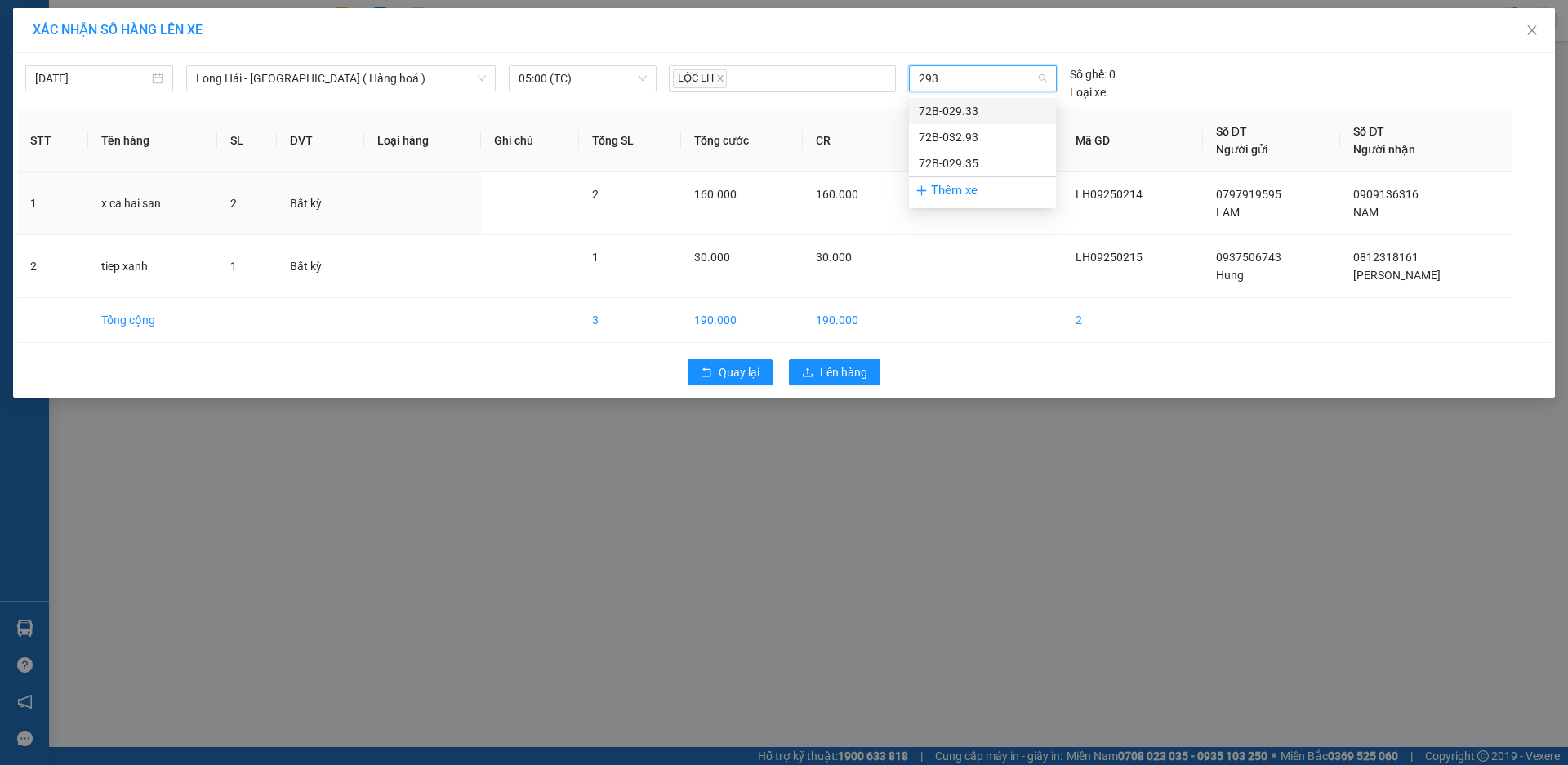
type input "2935"
click at [995, 106] on div "72B-029.35" at bounding box center [982, 111] width 127 height 18
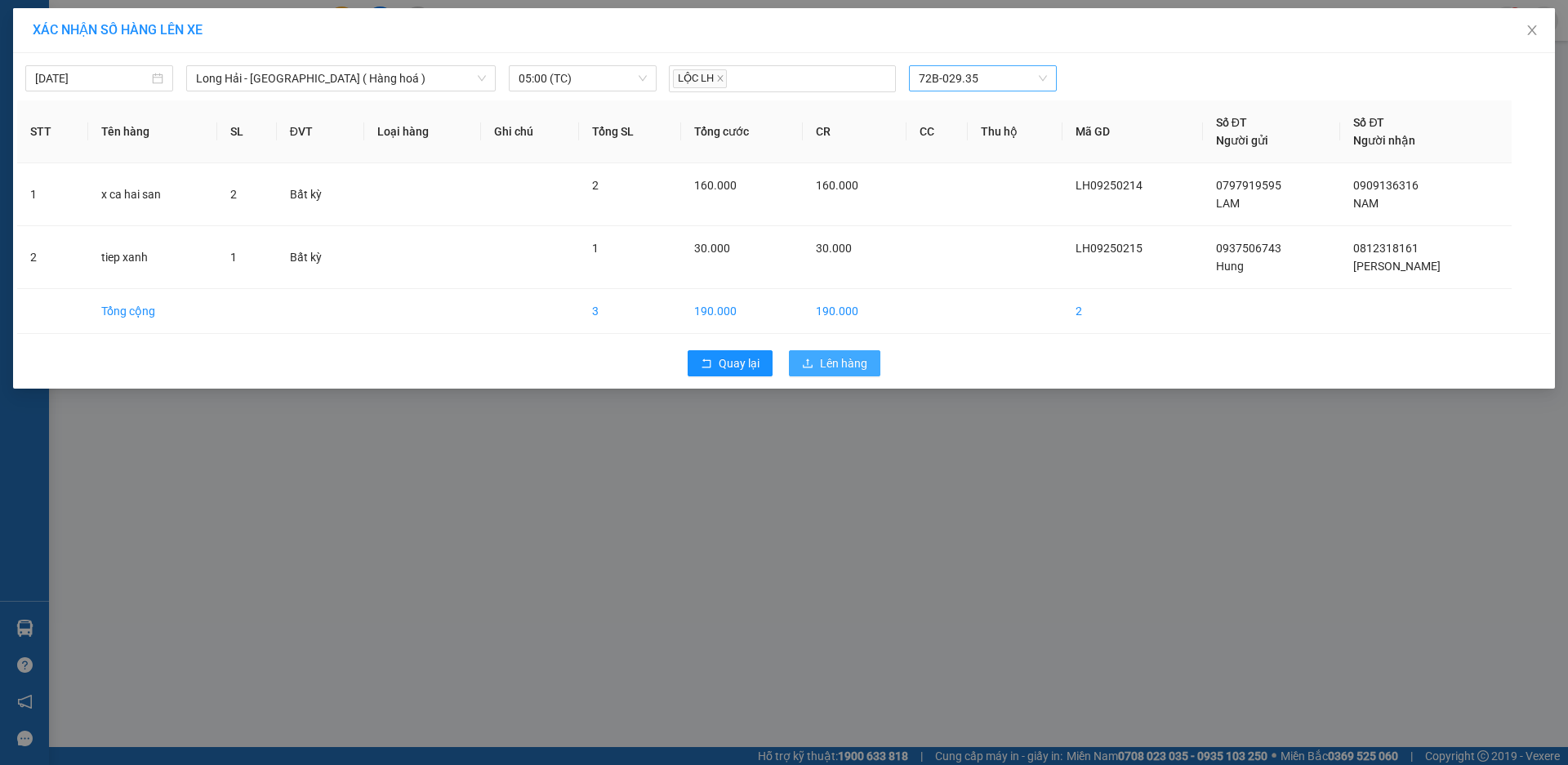
click at [839, 364] on span "Lên hàng" at bounding box center [844, 364] width 48 height 18
